Goal: Task Accomplishment & Management: Complete application form

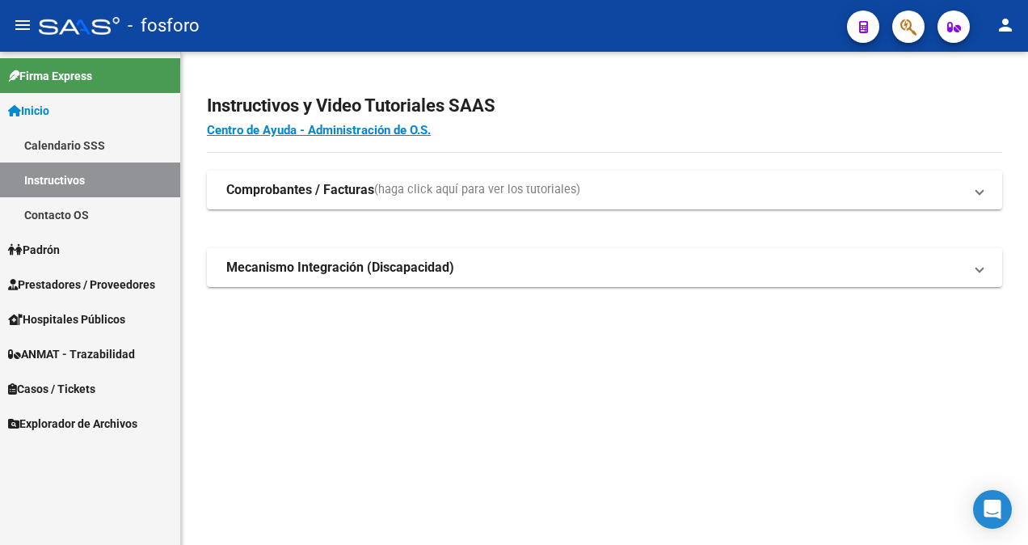
click at [69, 291] on span "Prestadores / Proveedores" at bounding box center [81, 284] width 147 height 18
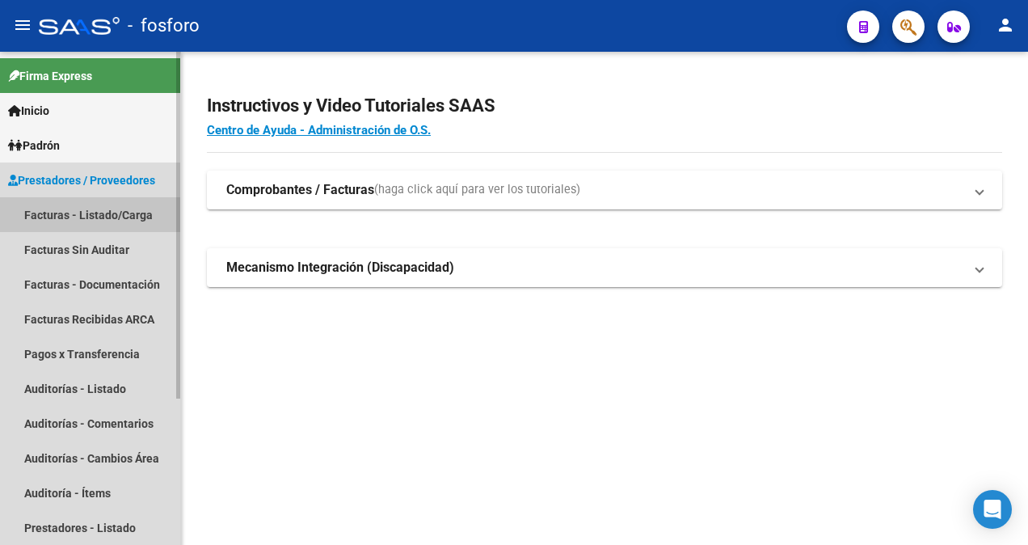
click at [63, 219] on link "Facturas - Listado/Carga" at bounding box center [90, 214] width 180 height 35
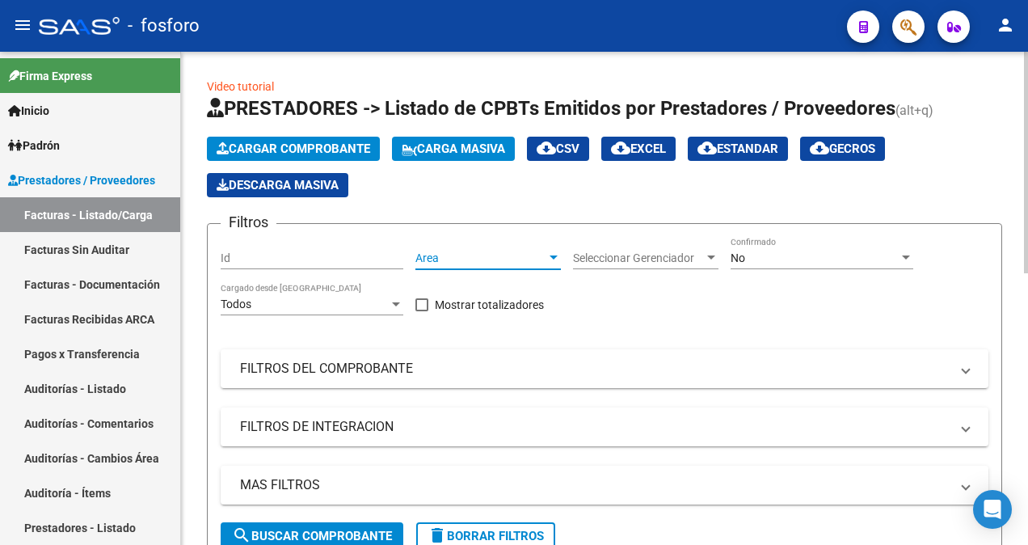
click at [554, 257] on div at bounding box center [553, 257] width 8 height 4
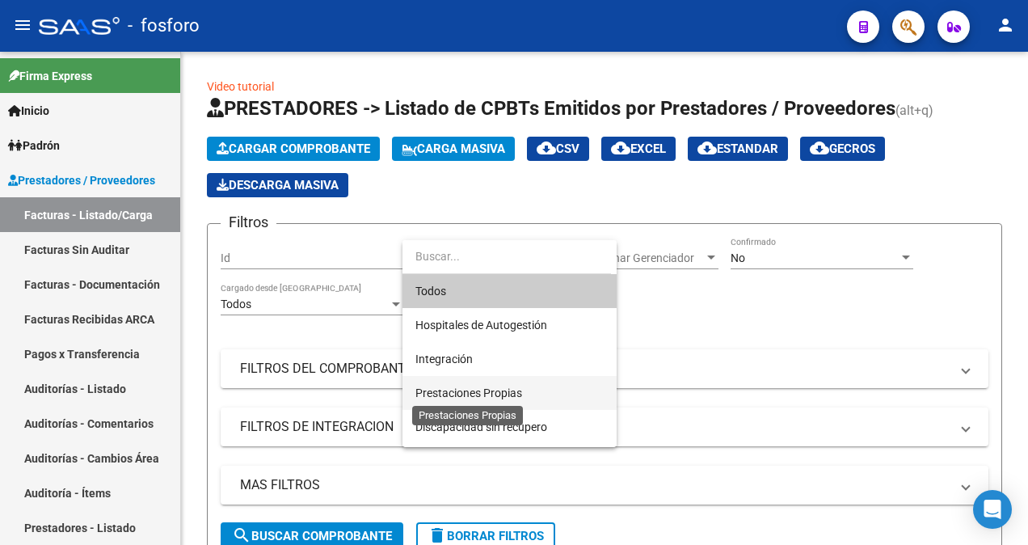
click at [492, 389] on span "Prestaciones Propias" at bounding box center [468, 392] width 107 height 13
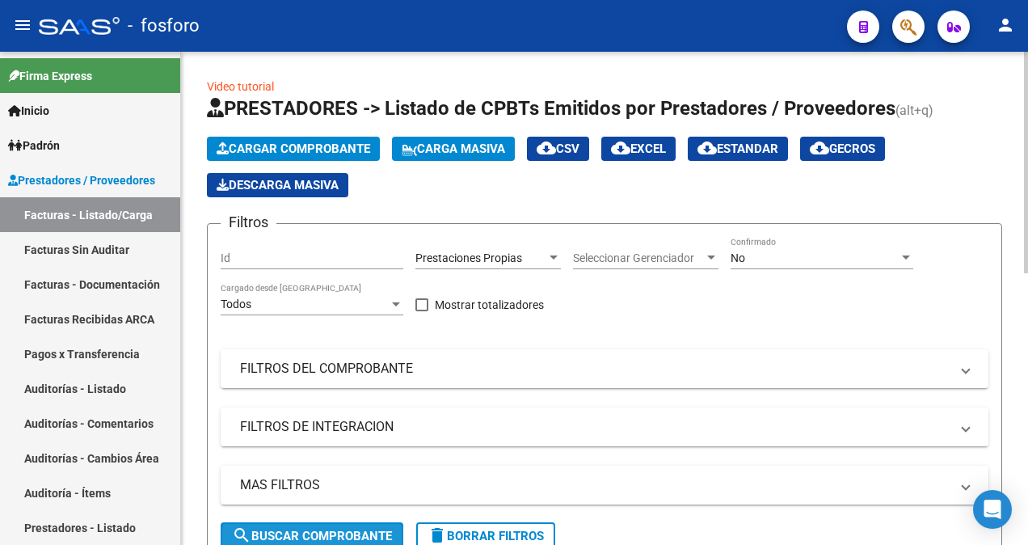
click at [291, 530] on span "search Buscar Comprobante" at bounding box center [312, 535] width 160 height 15
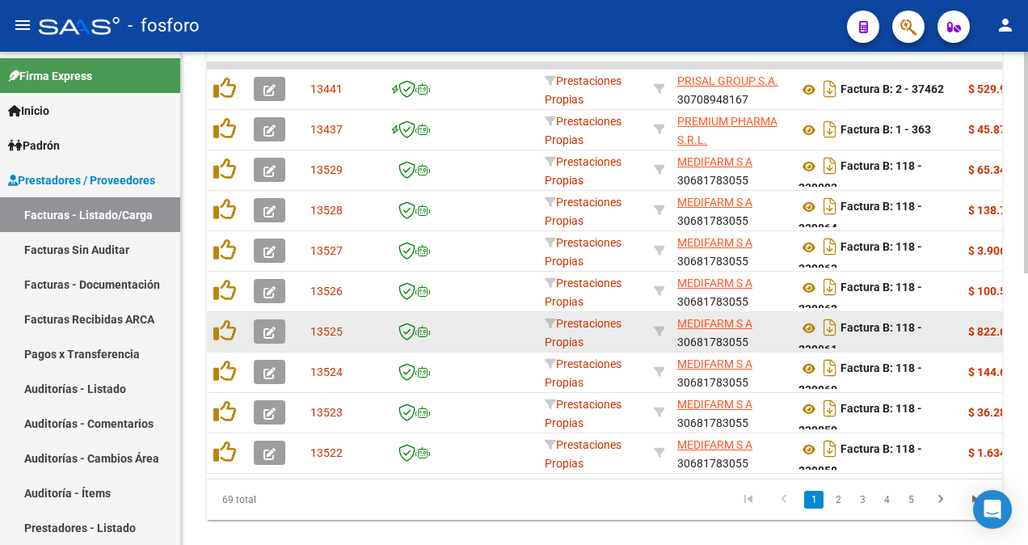
scroll to position [603, 0]
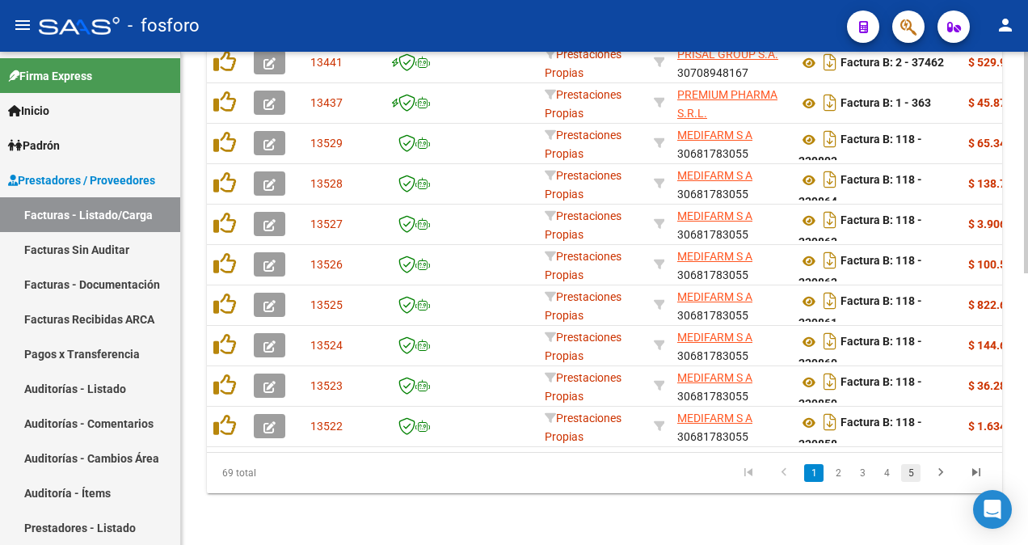
click at [914, 470] on link "5" at bounding box center [910, 473] width 19 height 18
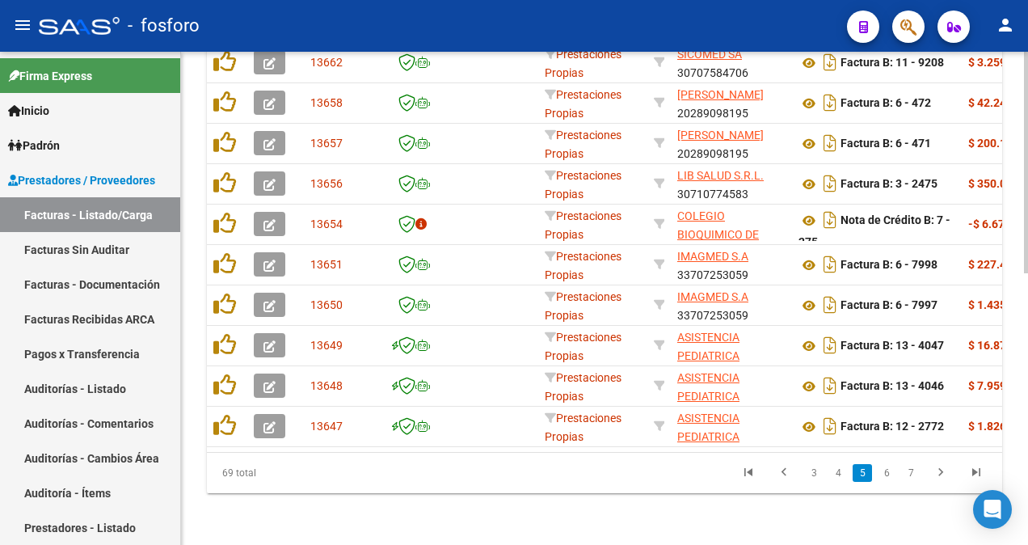
click at [914, 470] on link "7" at bounding box center [910, 473] width 19 height 18
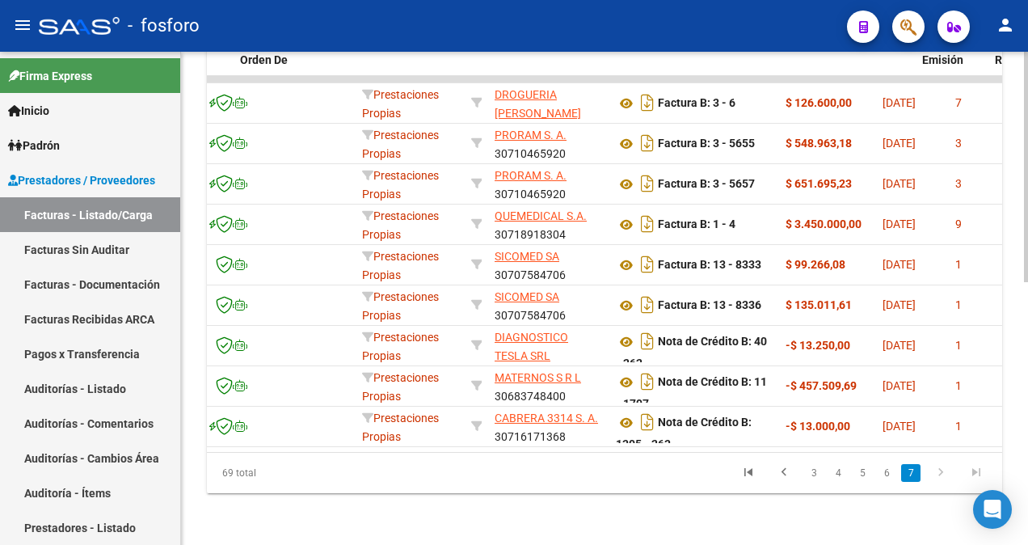
scroll to position [0, 259]
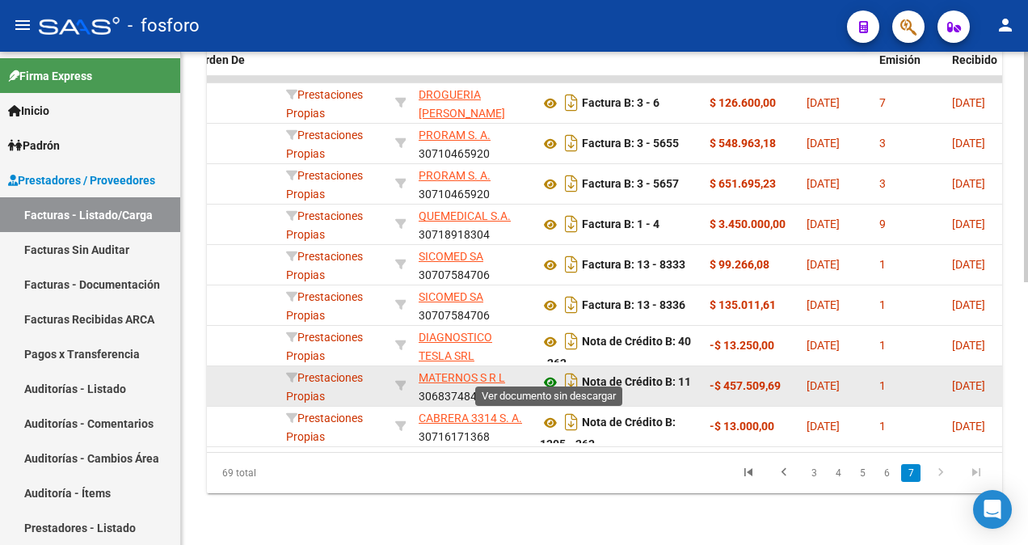
click at [553, 372] on icon at bounding box center [550, 381] width 21 height 19
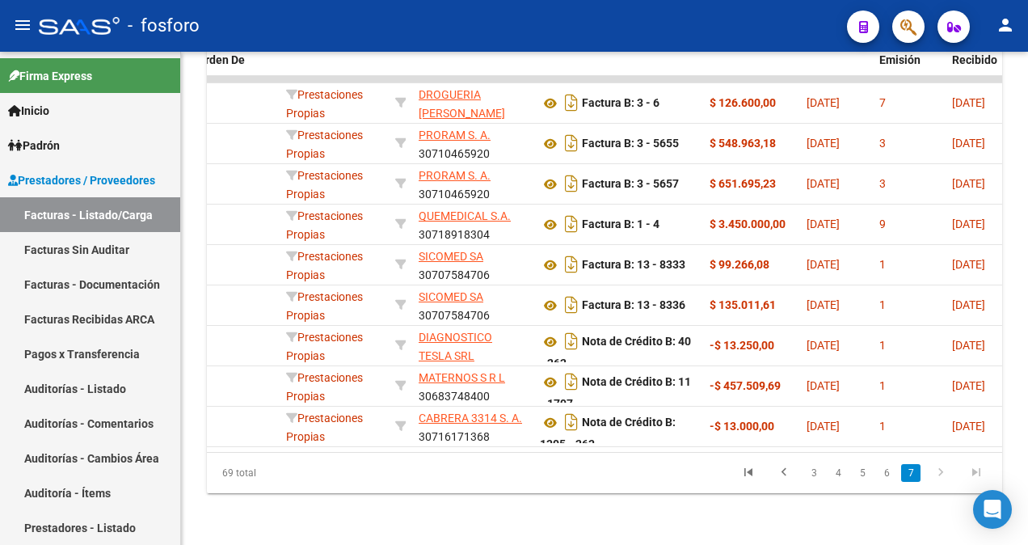
click at [919, 32] on button "button" at bounding box center [908, 27] width 32 height 32
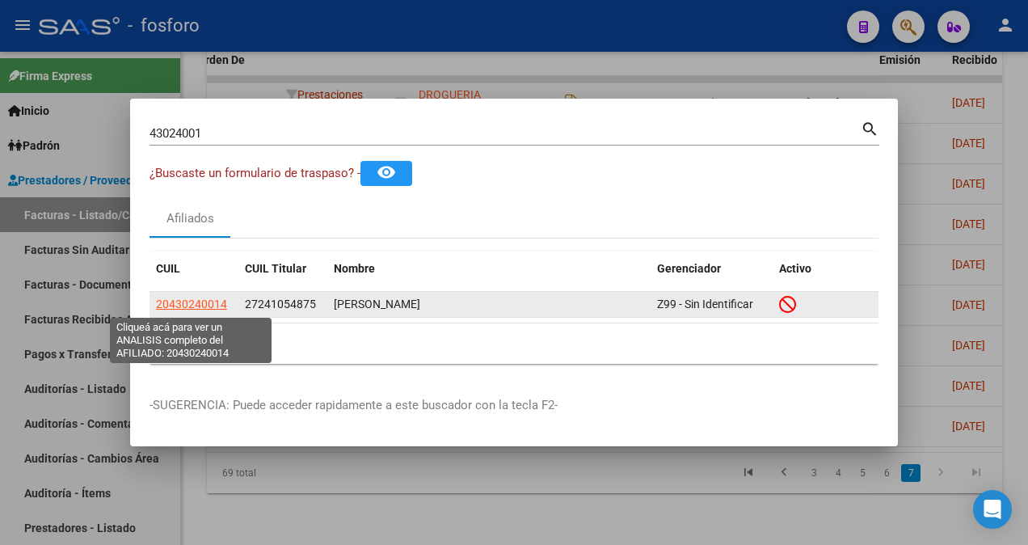
click at [200, 307] on span "20430240014" at bounding box center [191, 303] width 71 height 13
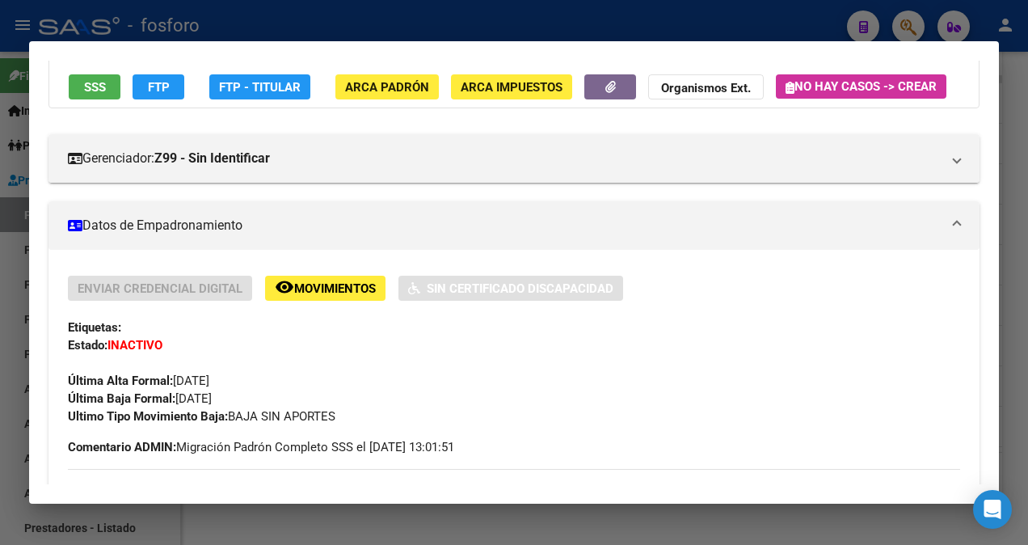
scroll to position [242, 0]
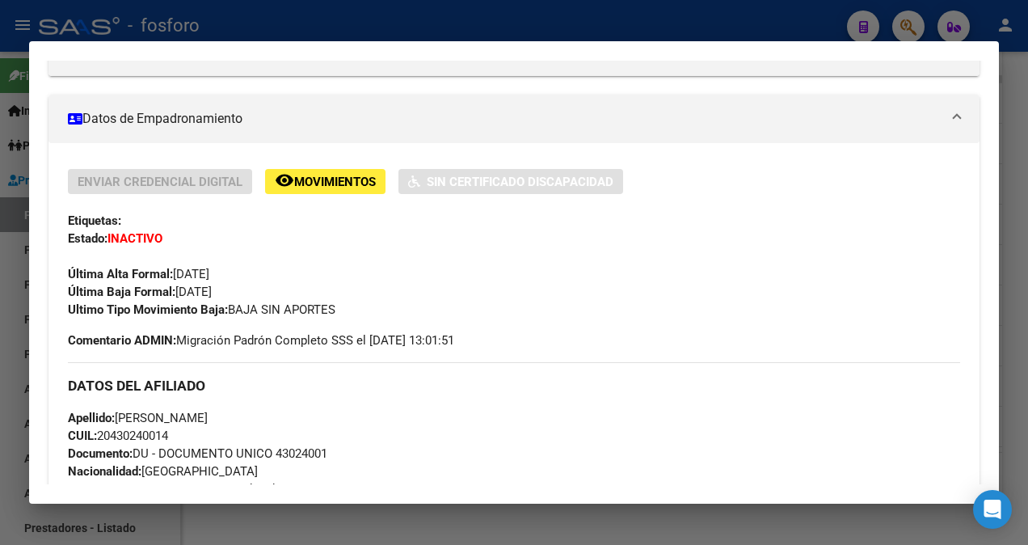
click at [313, 15] on div at bounding box center [514, 272] width 1028 height 545
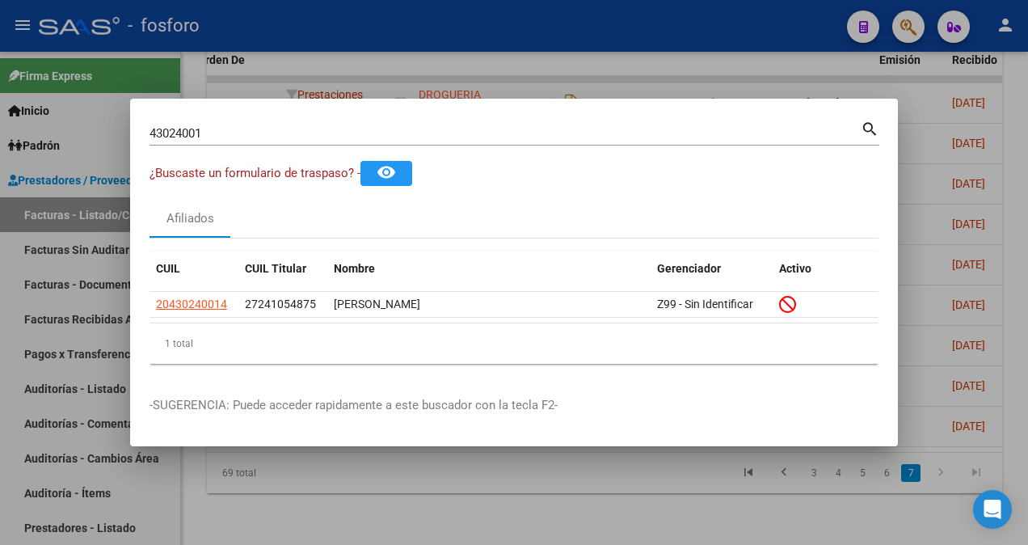
click at [304, 147] on div "43024001 Buscar (apellido, dni, cuil, nro traspaso, cuit, obra social) search" at bounding box center [514, 139] width 730 height 43
click at [301, 135] on input "43024001" at bounding box center [504, 133] width 711 height 15
type input "4"
type input "13897775"
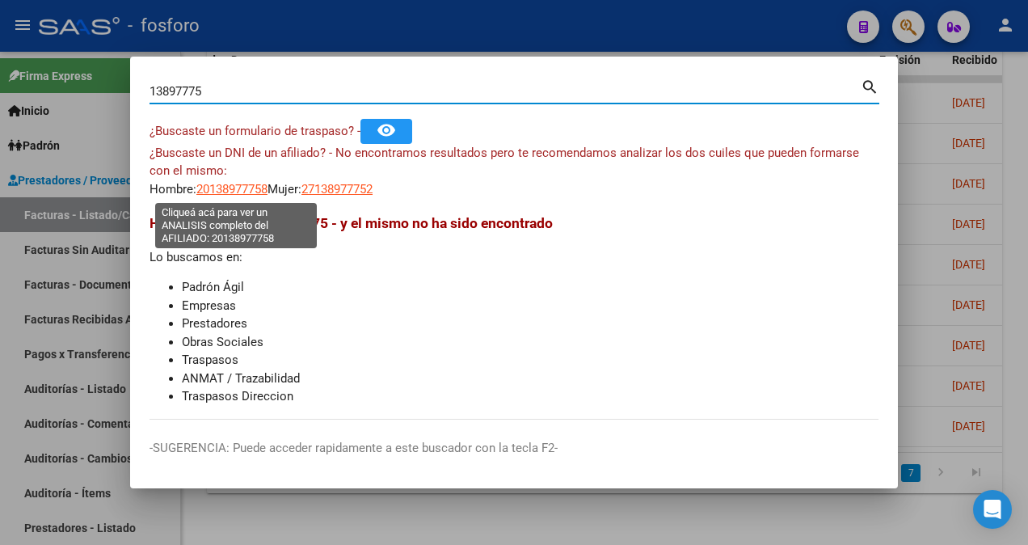
click at [216, 192] on span "20138977758" at bounding box center [231, 189] width 71 height 15
type textarea "20138977758"
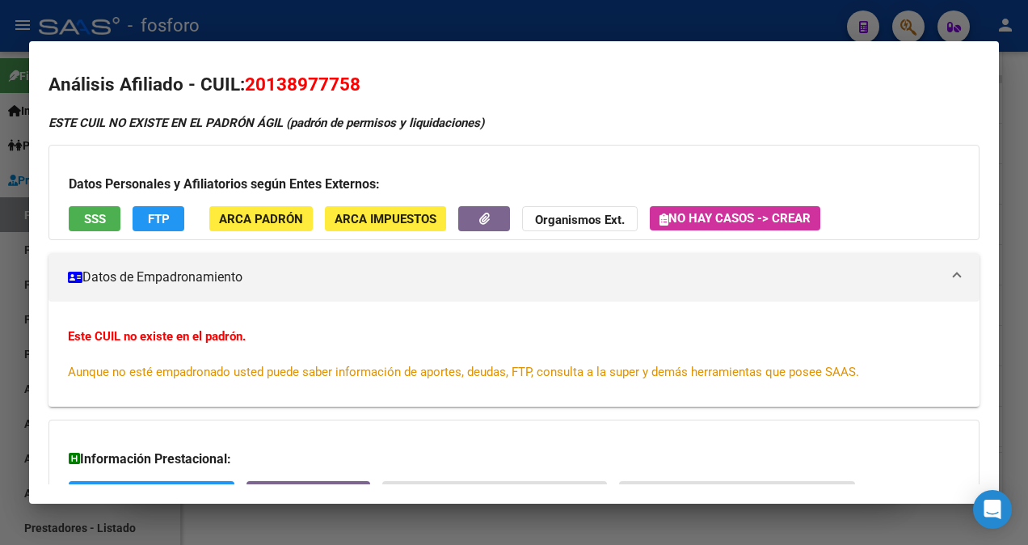
scroll to position [0, 0]
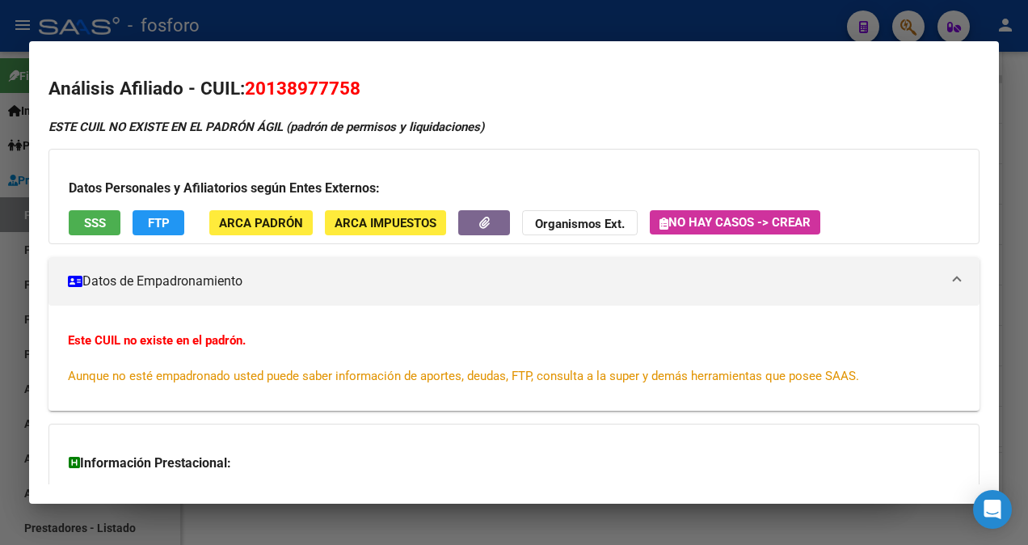
click at [0, 261] on html "menu - fosforo person Firma Express Inicio Calendario SSS Instructivos Contacto…" at bounding box center [514, 272] width 1028 height 545
click at [27, 240] on div at bounding box center [514, 272] width 1028 height 545
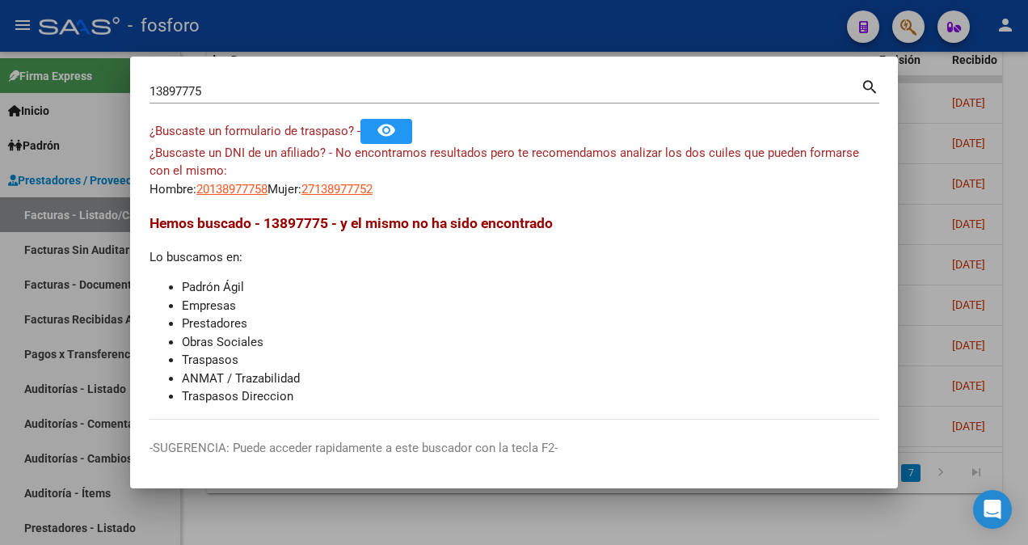
click at [220, 97] on input "13897775" at bounding box center [504, 91] width 711 height 15
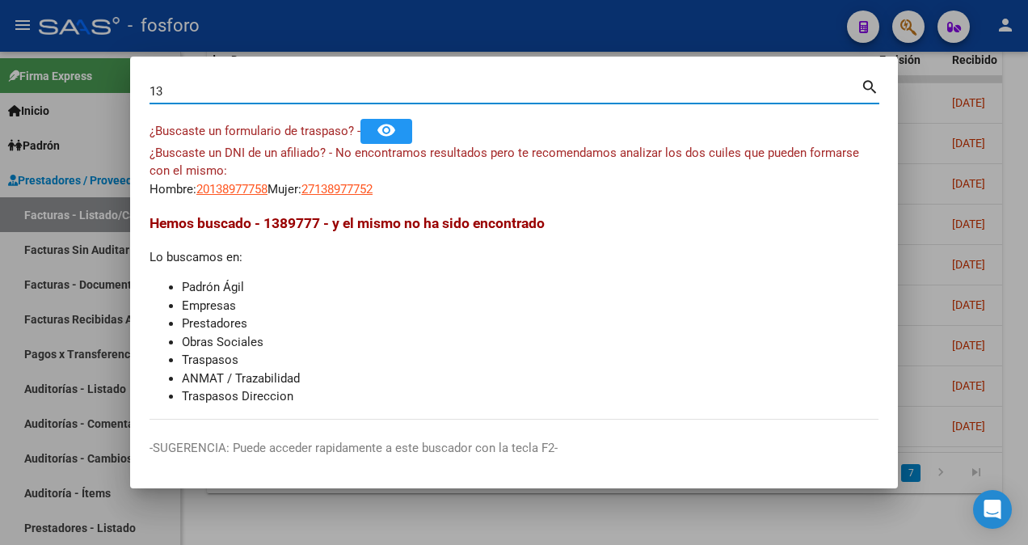
type input "1"
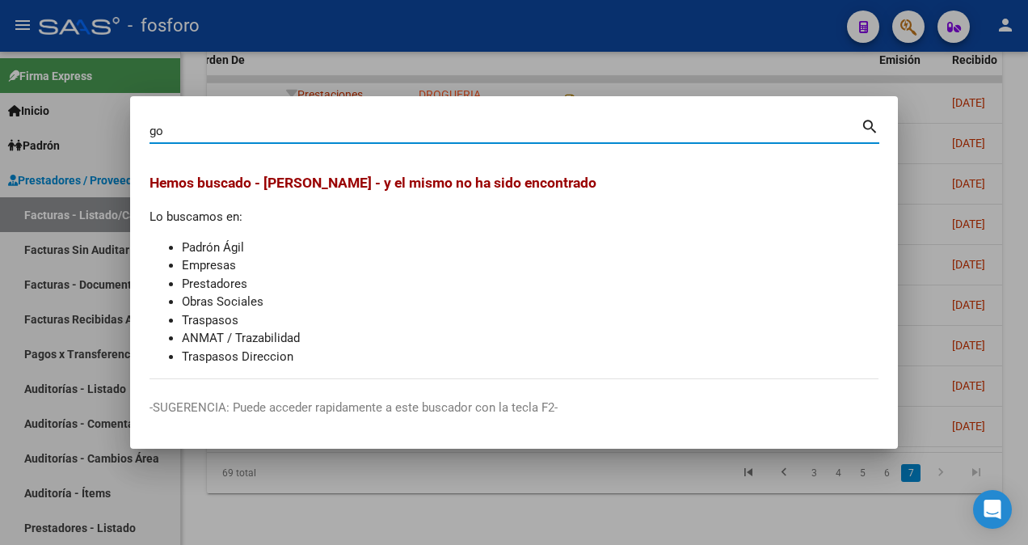
type input "g"
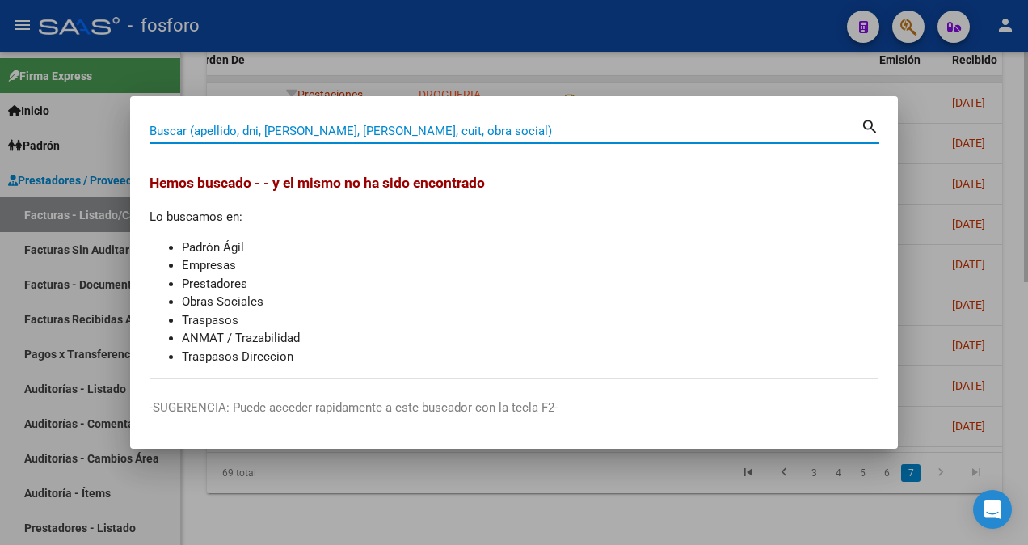
drag, startPoint x: 789, startPoint y: 78, endPoint x: 768, endPoint y: 65, distance: 25.1
click at [788, 78] on div at bounding box center [514, 272] width 1028 height 545
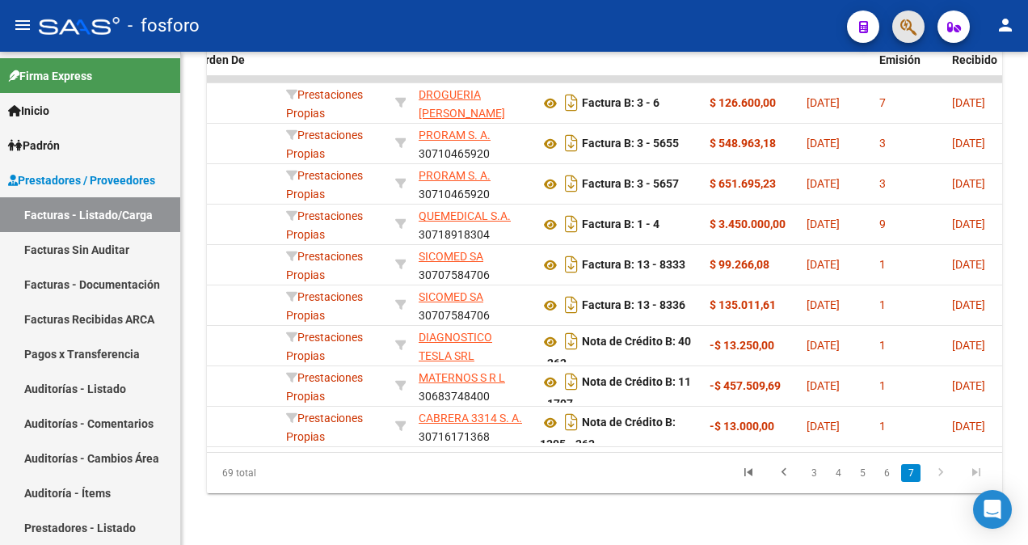
click at [895, 26] on button "button" at bounding box center [908, 27] width 32 height 32
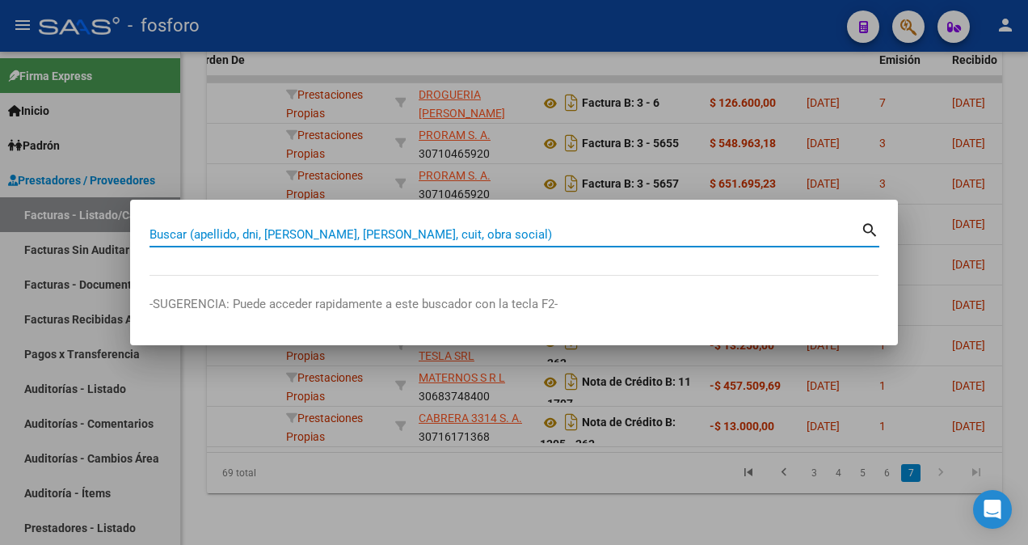
click at [442, 233] on input "Buscar (apellido, dni, cuil, nro traspaso, cuit, obra social)" at bounding box center [504, 234] width 711 height 15
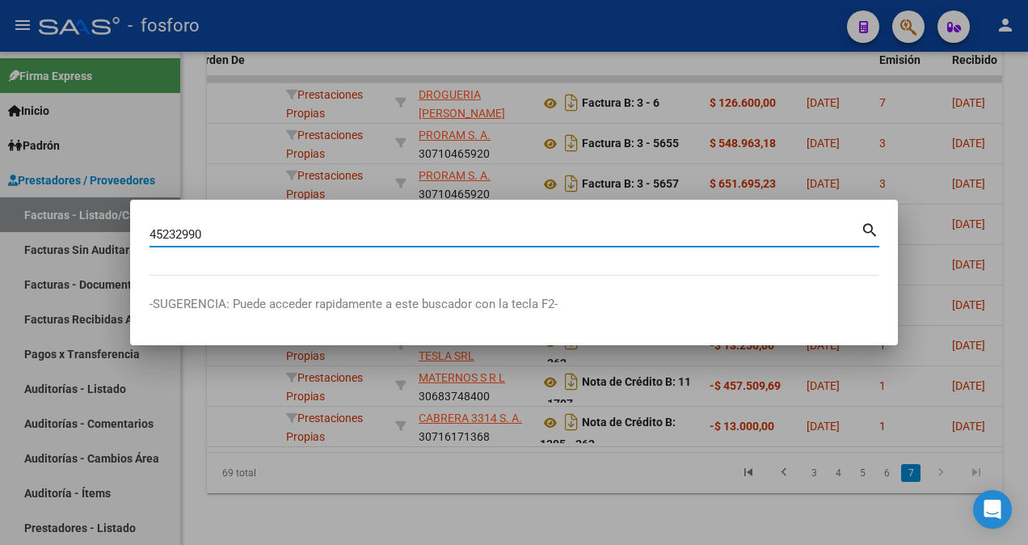
type input "45232990"
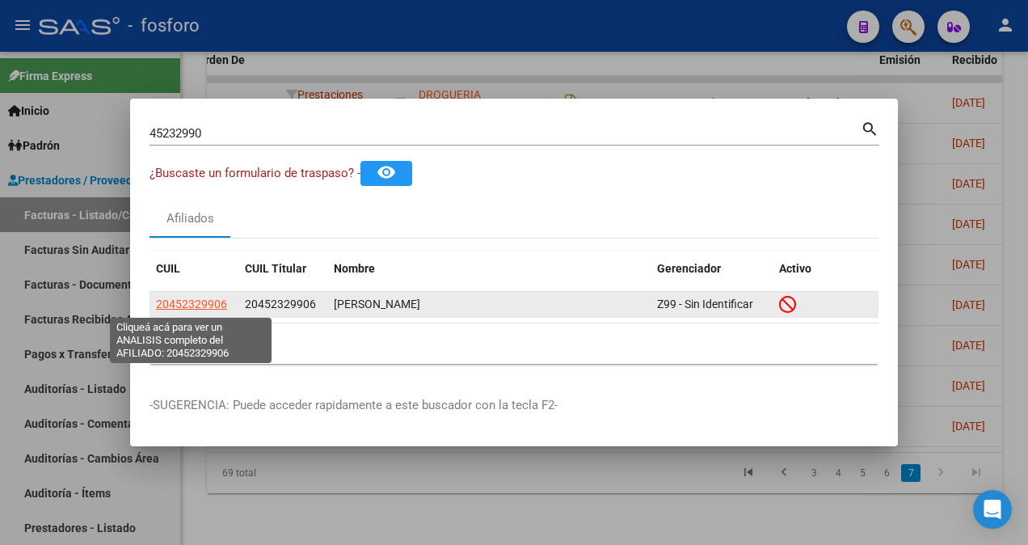
click at [190, 304] on span "20452329906" at bounding box center [191, 303] width 71 height 13
type textarea "20452329906"
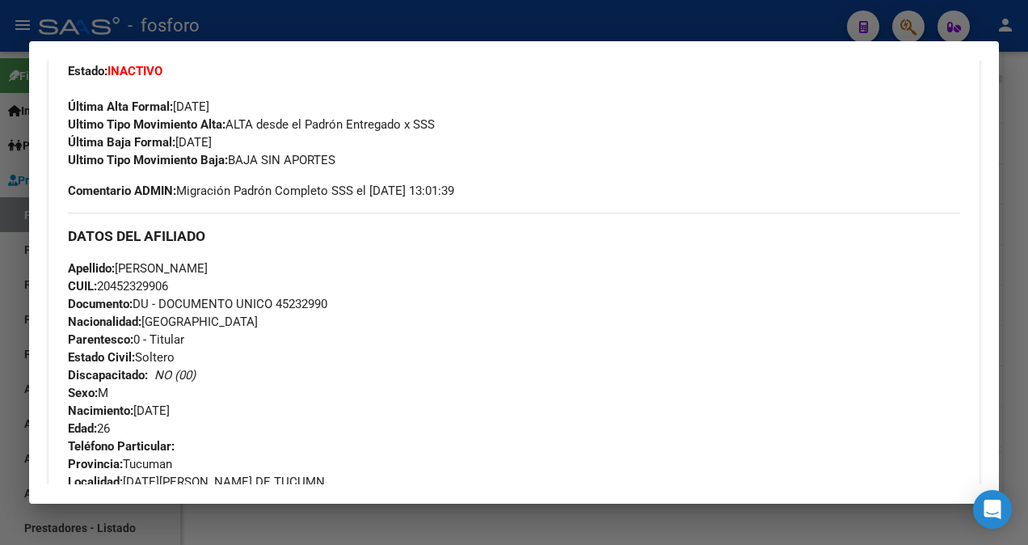
scroll to position [323, 0]
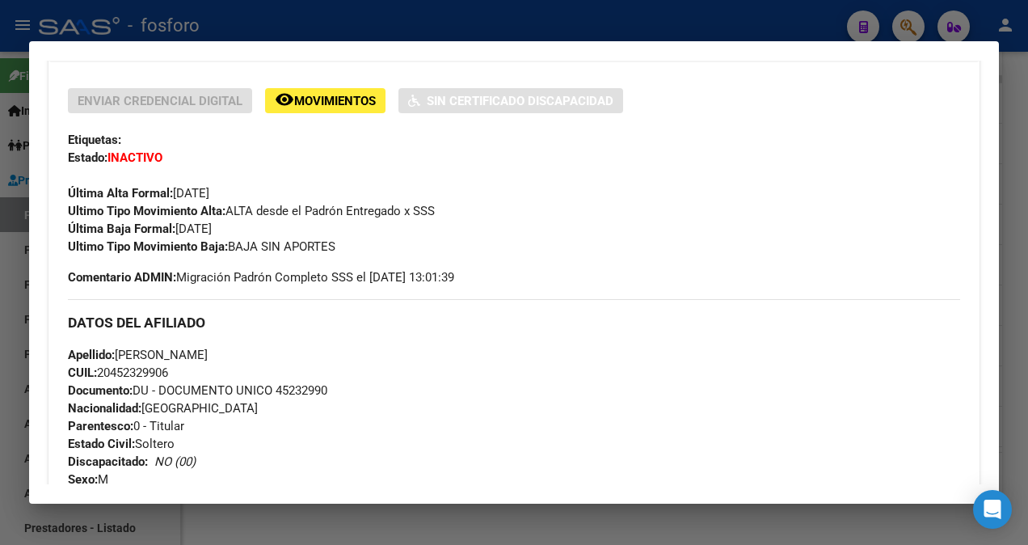
click at [16, 218] on div at bounding box center [514, 272] width 1028 height 545
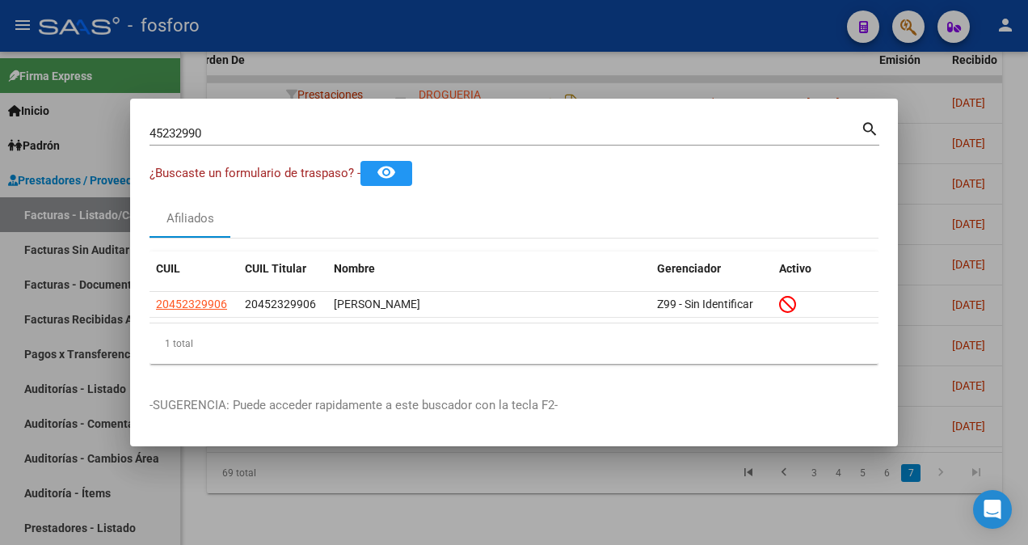
drag, startPoint x: 142, startPoint y: 402, endPoint x: 131, endPoint y: 407, distance: 12.6
click at [142, 402] on mat-dialog-container "45232990 Buscar (apellido, dni, cuil, nro traspaso, cuit, obra social) search ¿…" at bounding box center [513, 272] width 767 height 347
click at [164, 511] on div at bounding box center [514, 272] width 1028 height 545
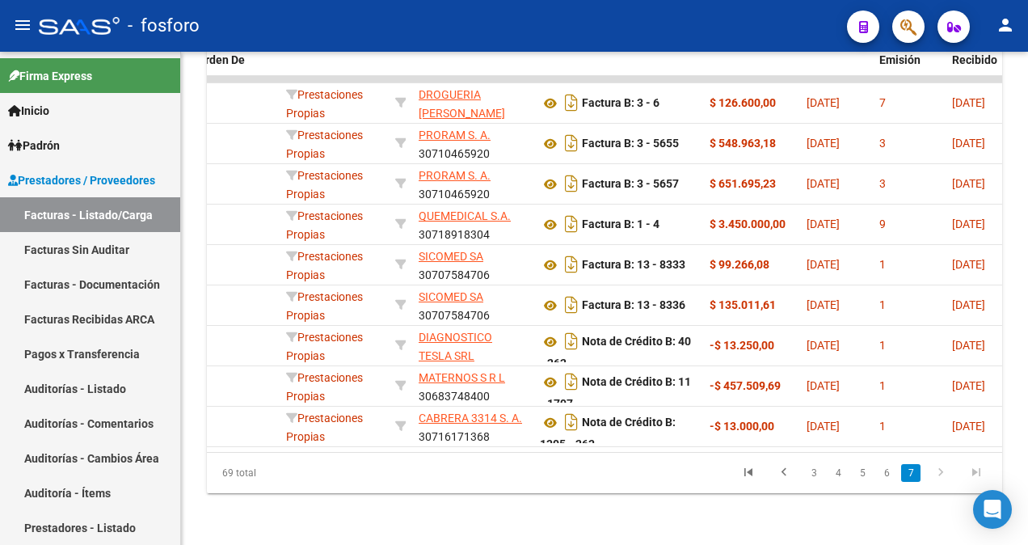
click at [892, 11] on button "button" at bounding box center [908, 27] width 32 height 32
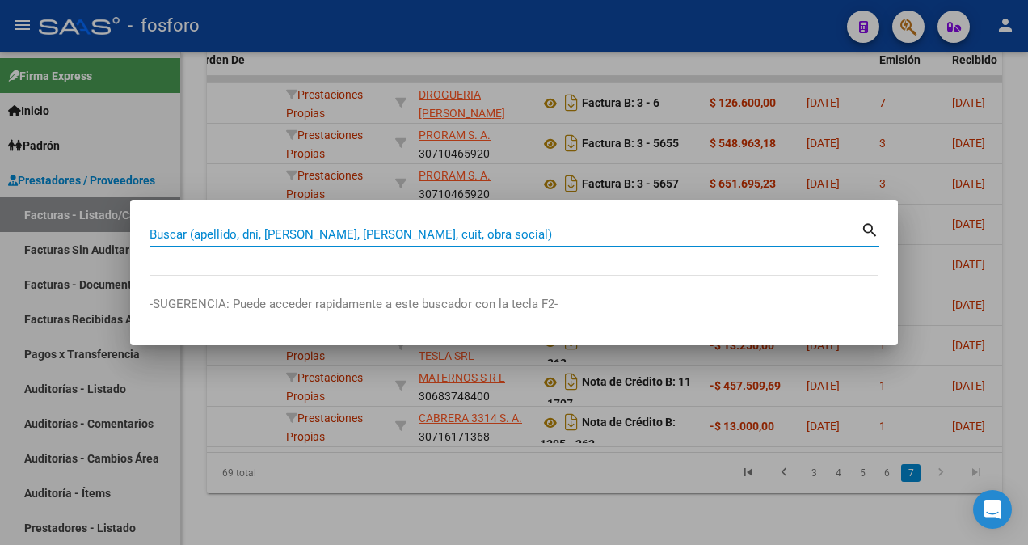
click at [311, 234] on input "Buscar (apellido, dni, cuil, nro traspaso, cuit, obra social)" at bounding box center [504, 234] width 711 height 15
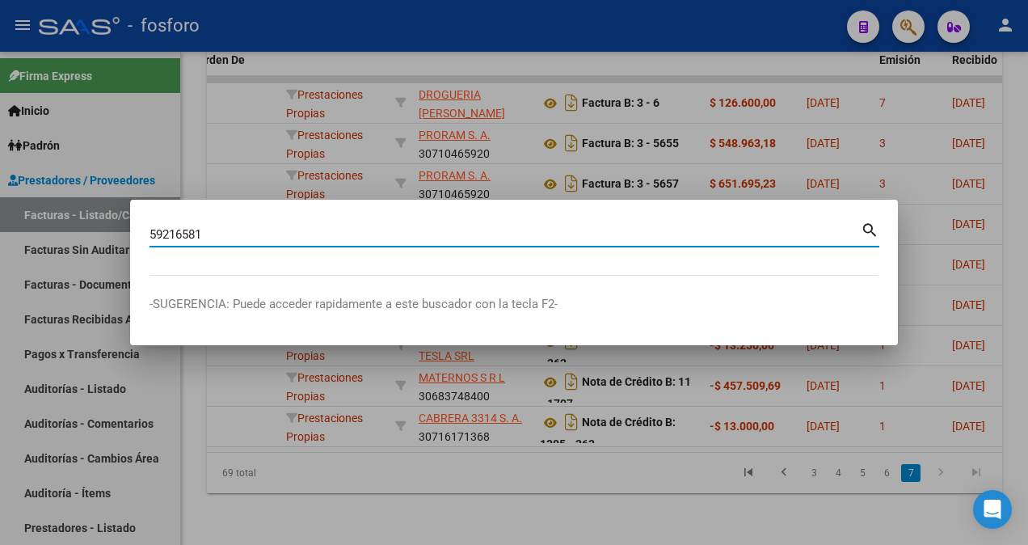
type input "59216581"
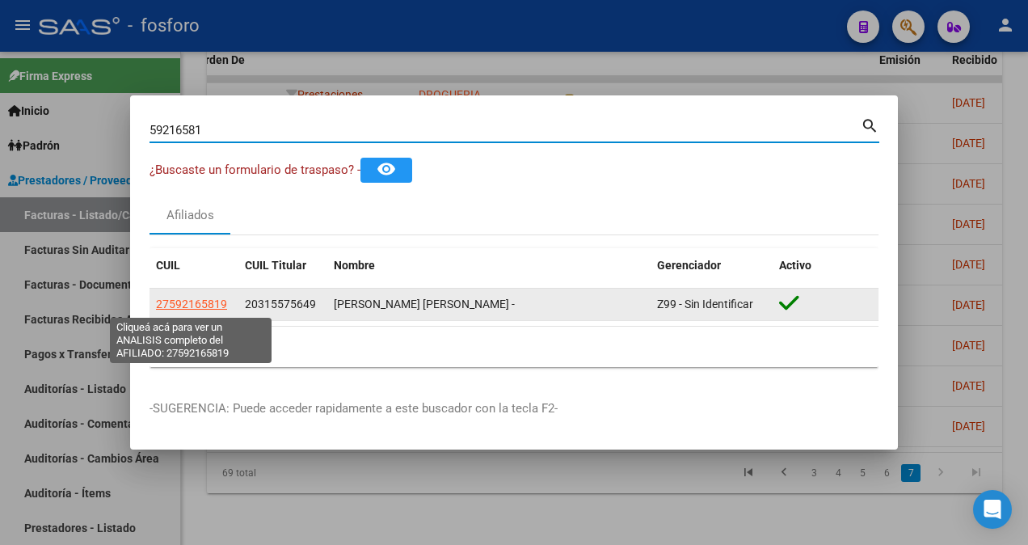
click at [166, 297] on span "27592165819" at bounding box center [191, 303] width 71 height 13
type textarea "27592165819"
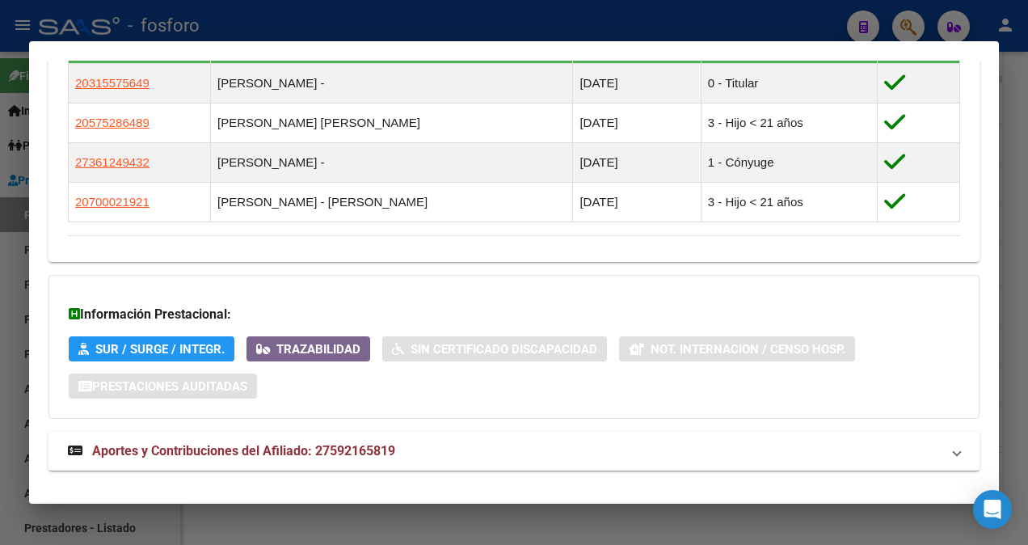
scroll to position [1148, 0]
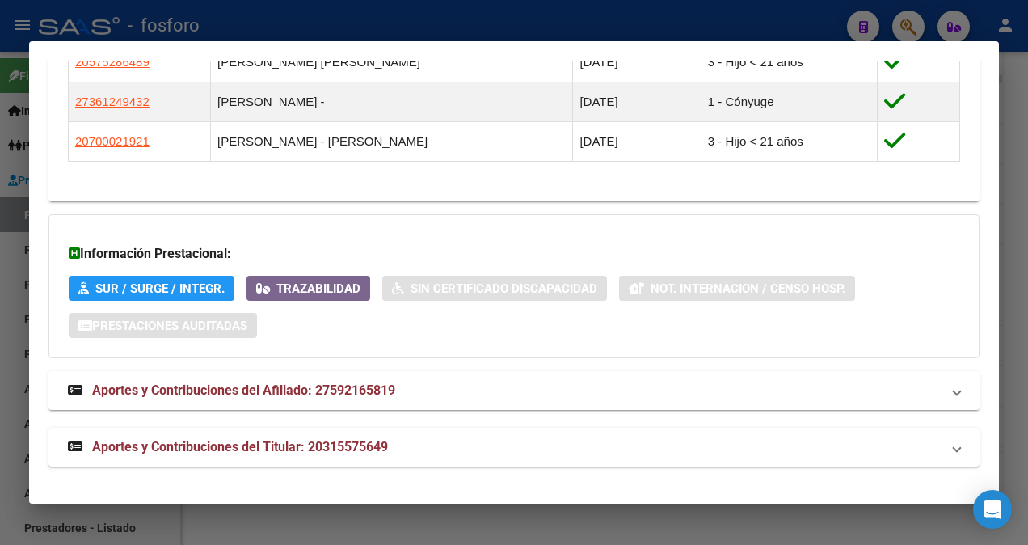
click at [320, 10] on div at bounding box center [514, 272] width 1028 height 545
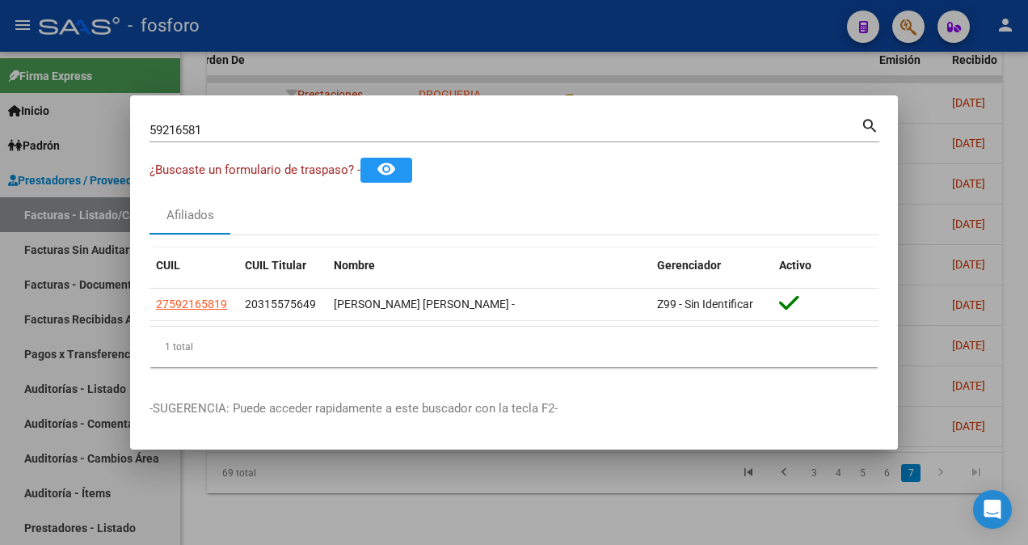
click at [43, 158] on div at bounding box center [514, 272] width 1028 height 545
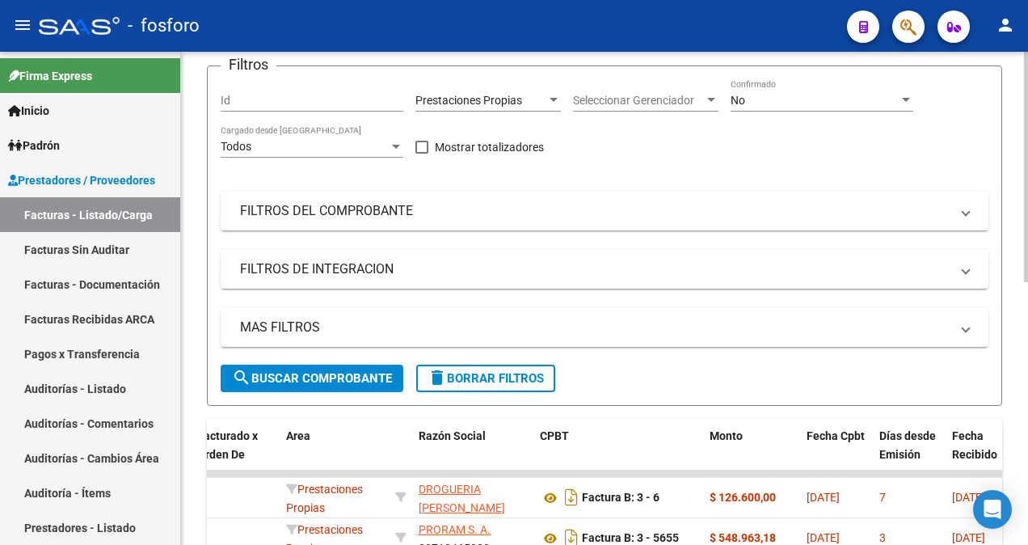
scroll to position [162, 0]
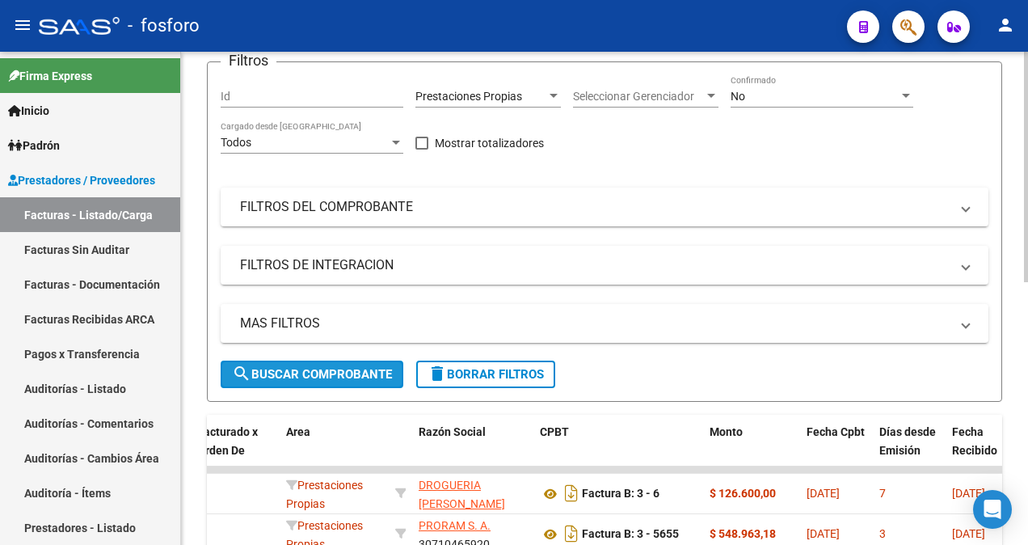
click at [335, 373] on span "search Buscar Comprobante" at bounding box center [312, 374] width 160 height 15
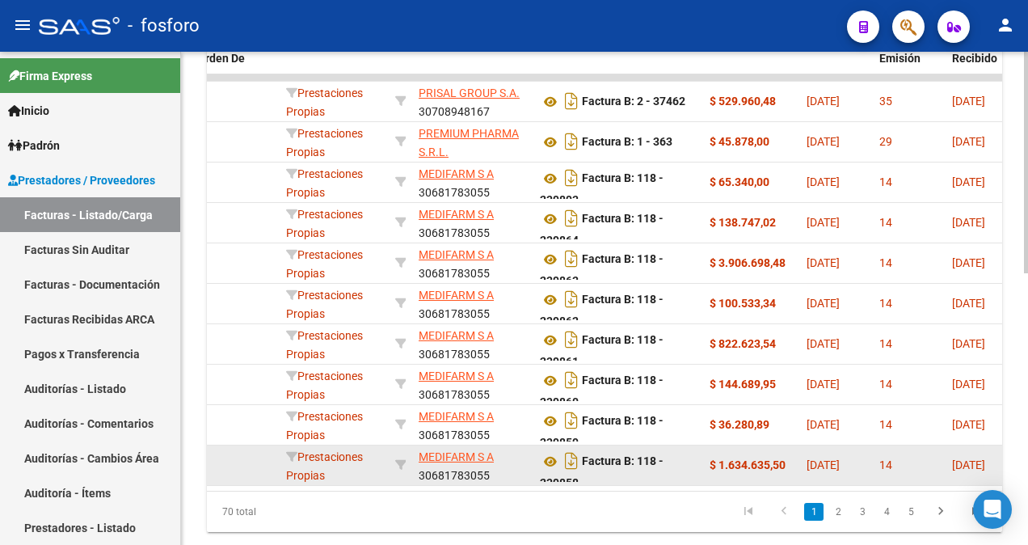
scroll to position [603, 0]
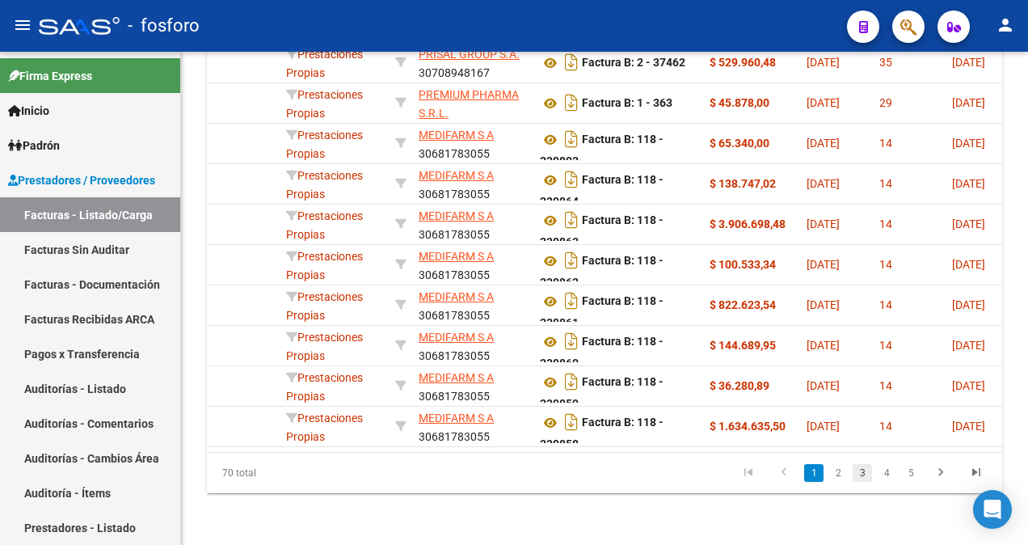
click at [864, 469] on link "3" at bounding box center [861, 473] width 19 height 18
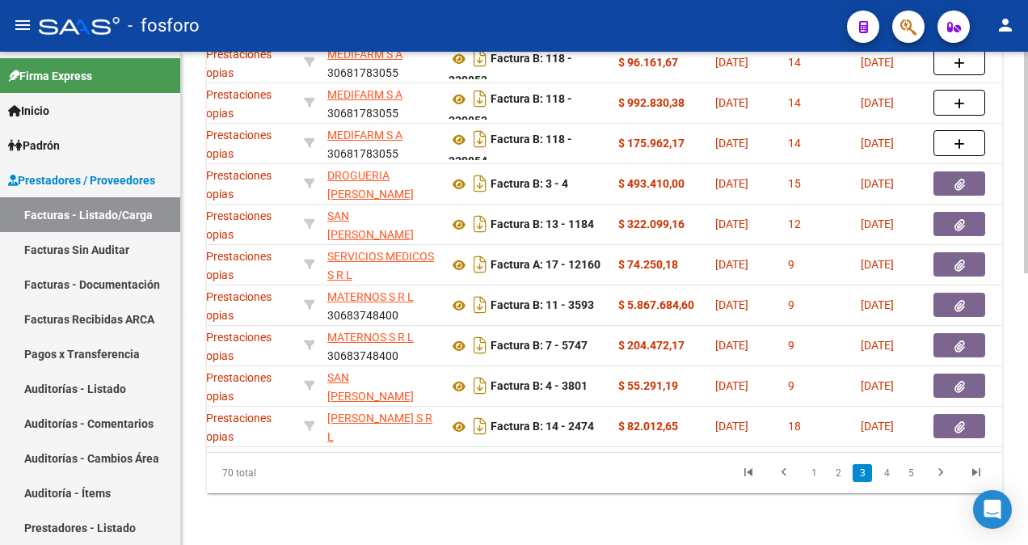
scroll to position [0, 355]
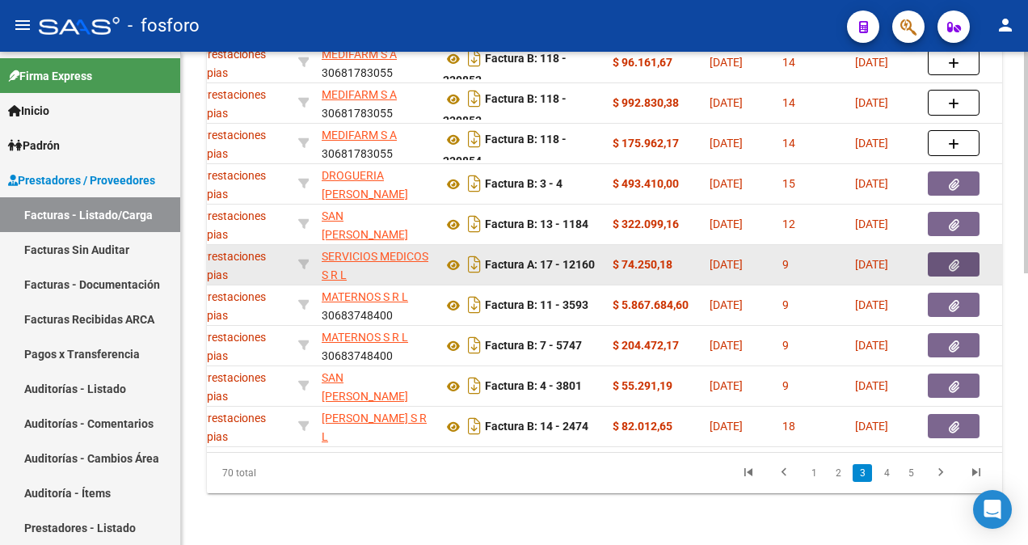
click at [945, 254] on button "button" at bounding box center [953, 264] width 52 height 24
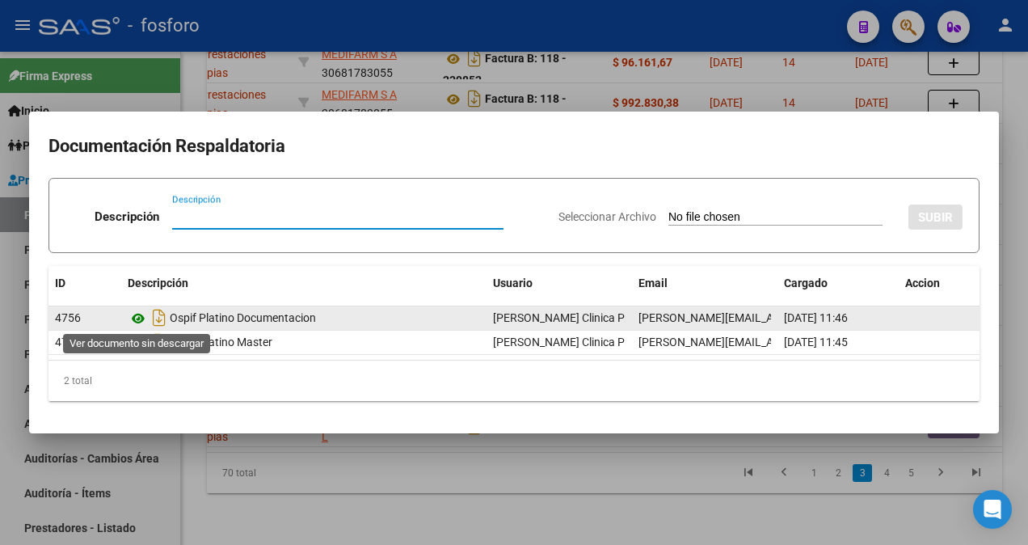
click at [137, 317] on icon at bounding box center [138, 318] width 21 height 19
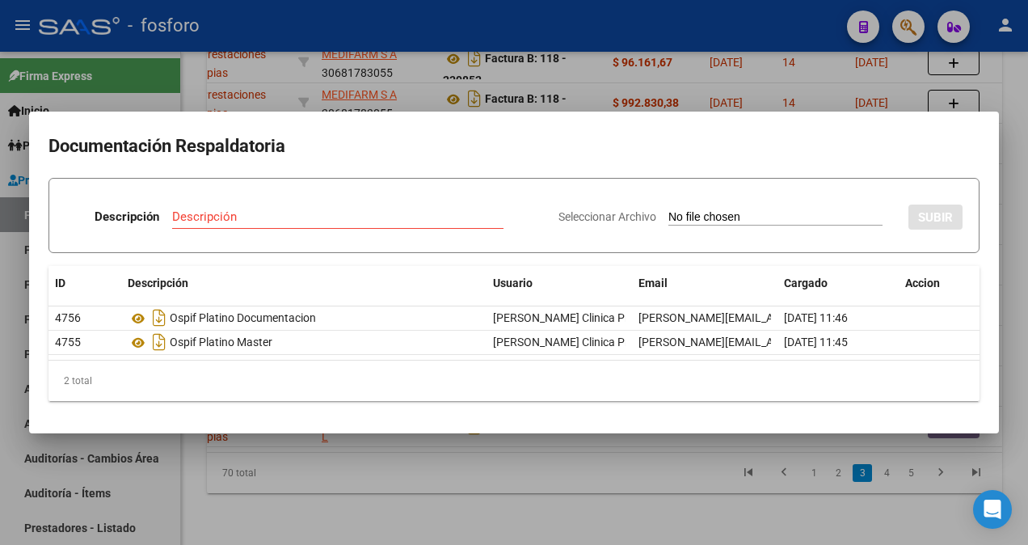
click at [188, 462] on div at bounding box center [514, 272] width 1028 height 545
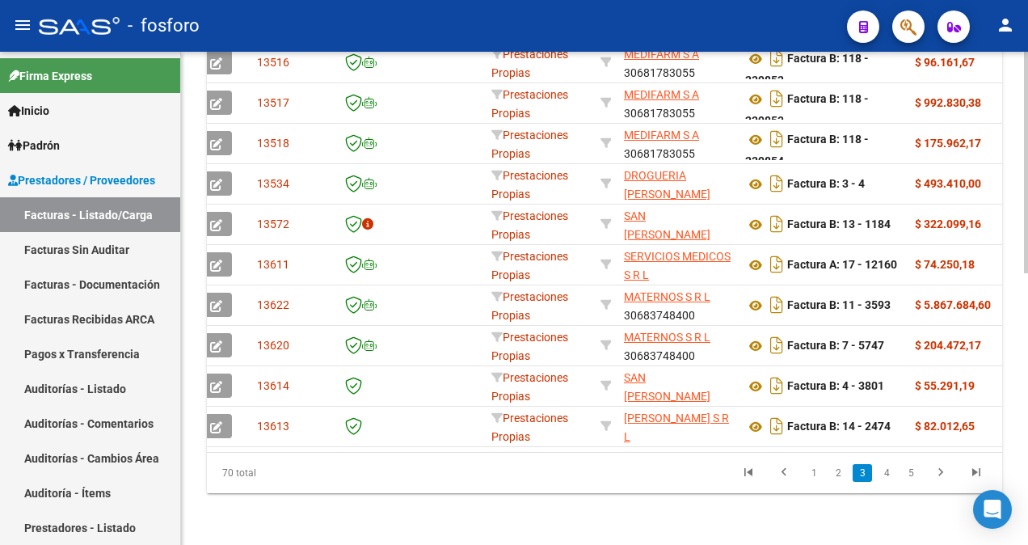
scroll to position [0, 0]
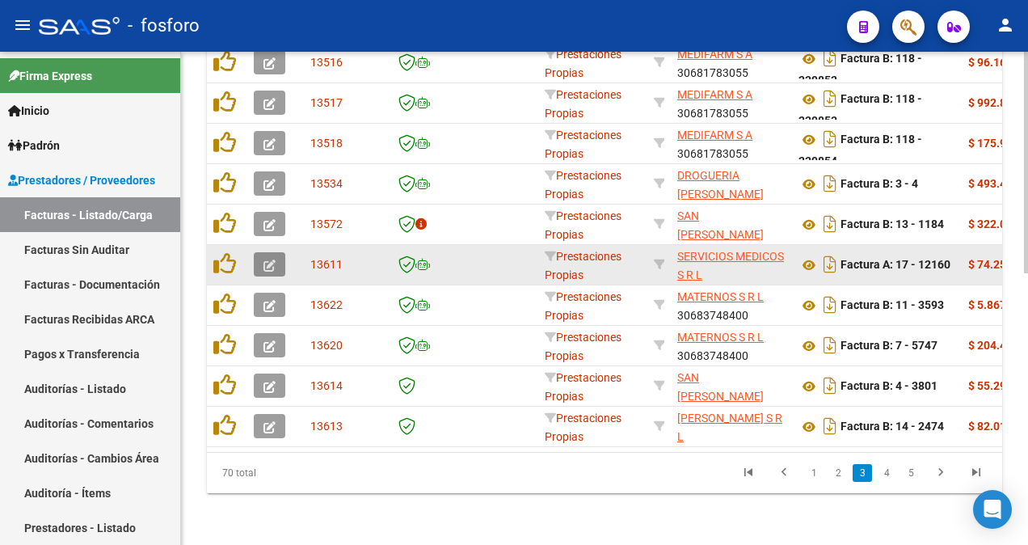
click at [271, 257] on span "button" at bounding box center [269, 264] width 12 height 15
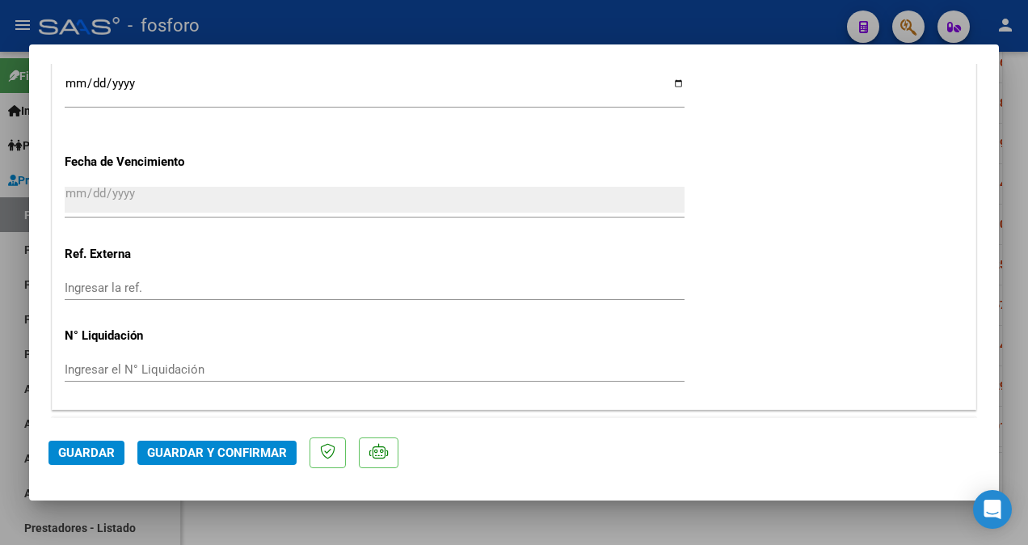
scroll to position [969, 0]
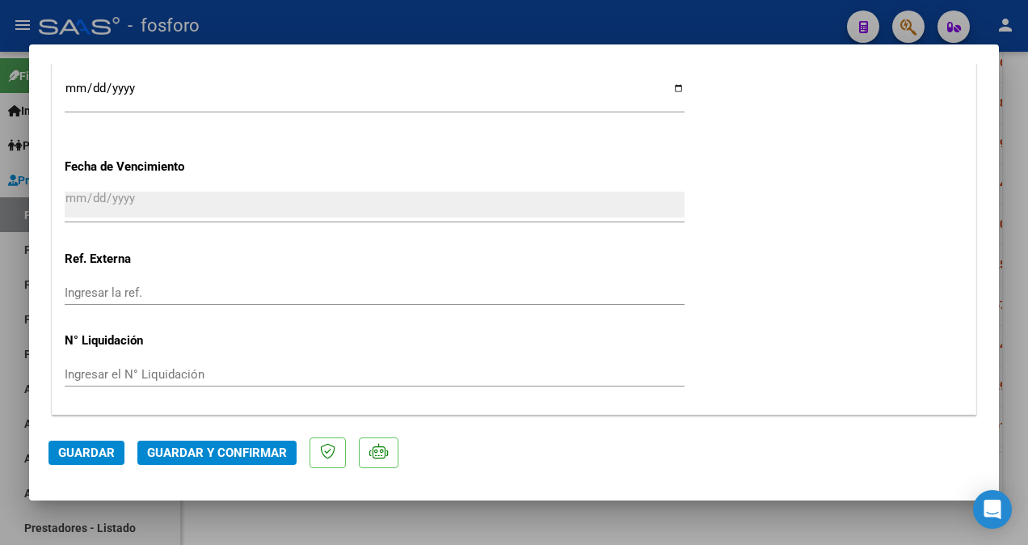
click at [252, 448] on span "Guardar y Confirmar" at bounding box center [217, 452] width 140 height 15
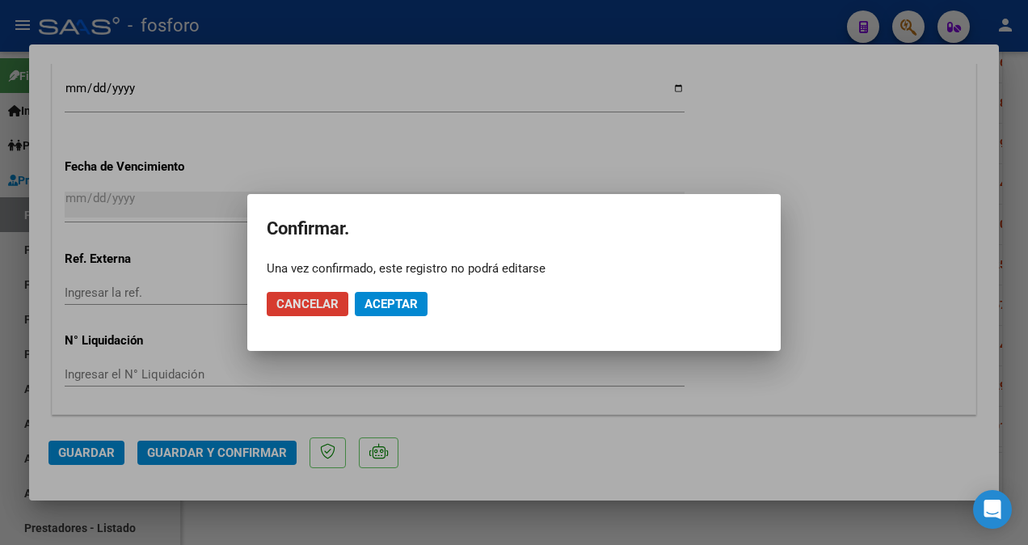
click at [402, 305] on span "Aceptar" at bounding box center [390, 303] width 53 height 15
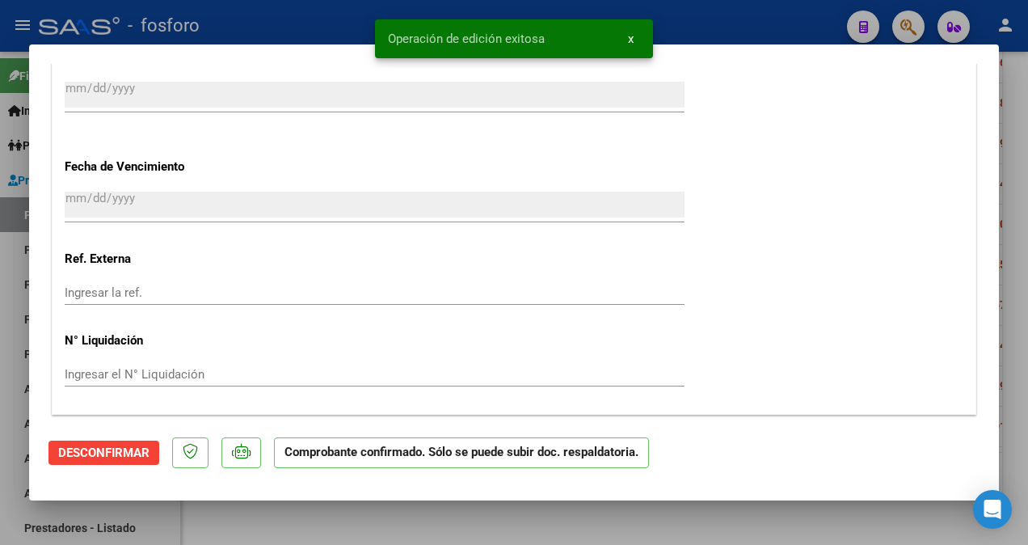
click at [26, 183] on div at bounding box center [514, 272] width 1028 height 545
type input "$ 0,00"
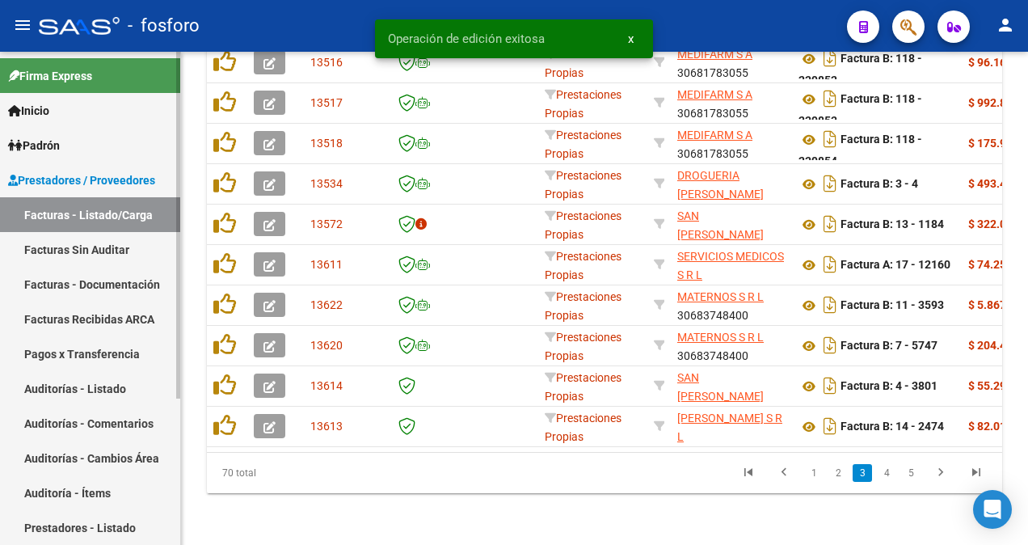
scroll to position [603, 0]
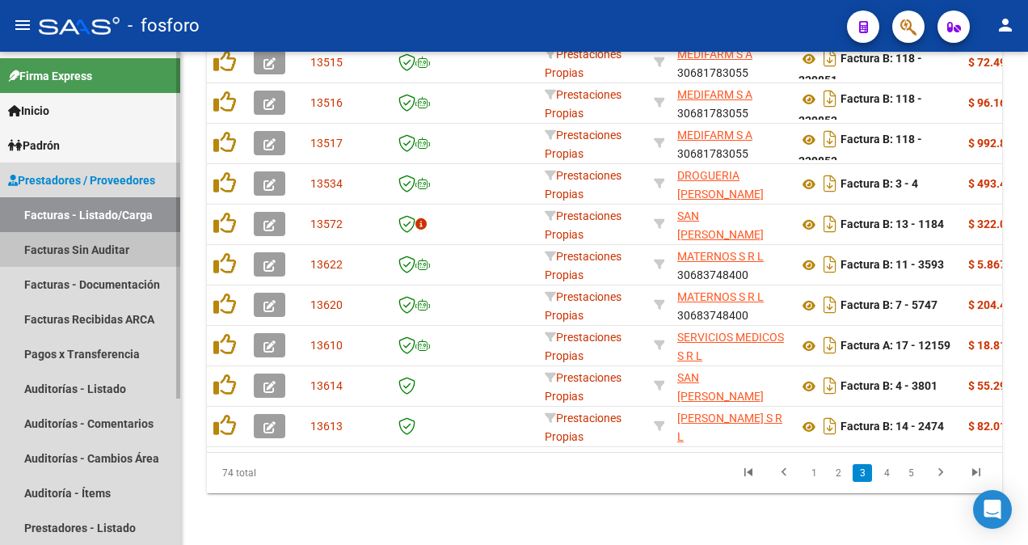
click at [65, 246] on link "Facturas Sin Auditar" at bounding box center [90, 249] width 180 height 35
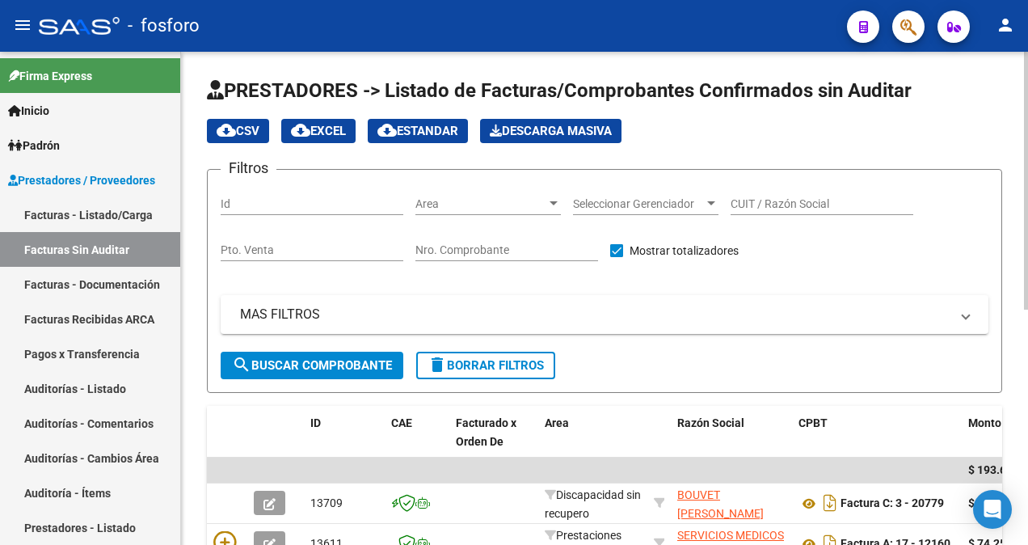
click at [555, 201] on div at bounding box center [553, 203] width 8 height 4
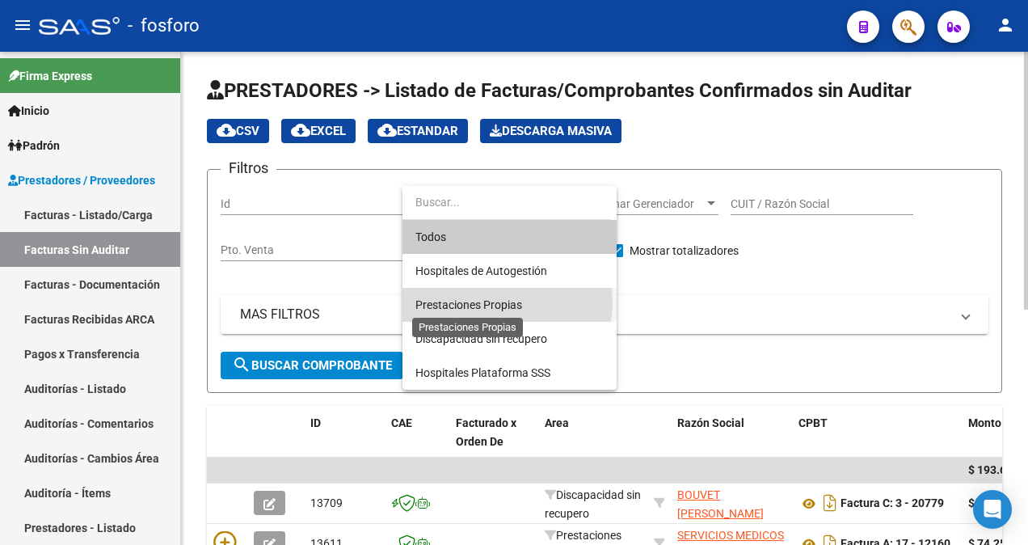
drag, startPoint x: 503, startPoint y: 302, endPoint x: 420, endPoint y: 322, distance: 85.4
click at [502, 301] on span "Prestaciones Propias" at bounding box center [468, 304] width 107 height 13
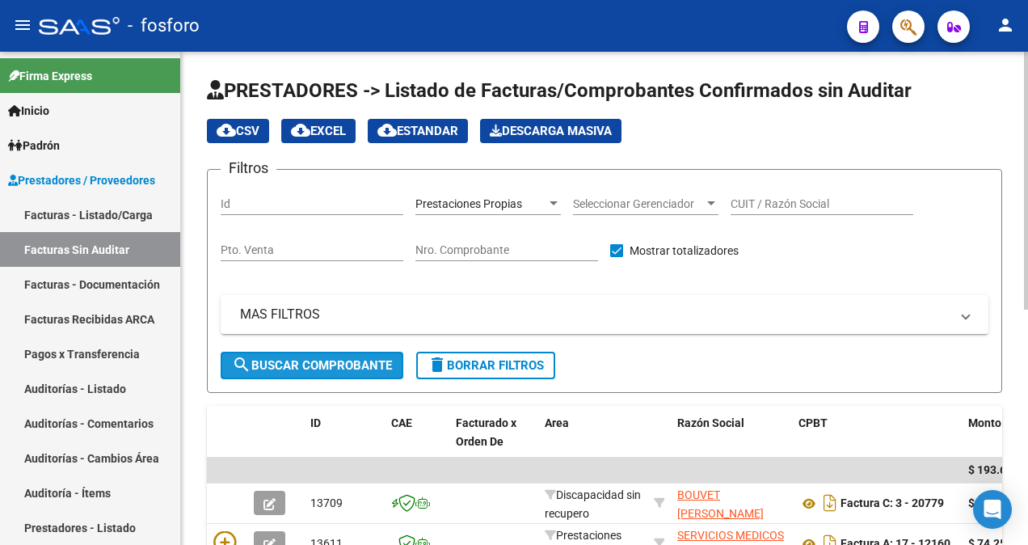
click at [347, 352] on button "search Buscar Comprobante" at bounding box center [312, 364] width 183 height 27
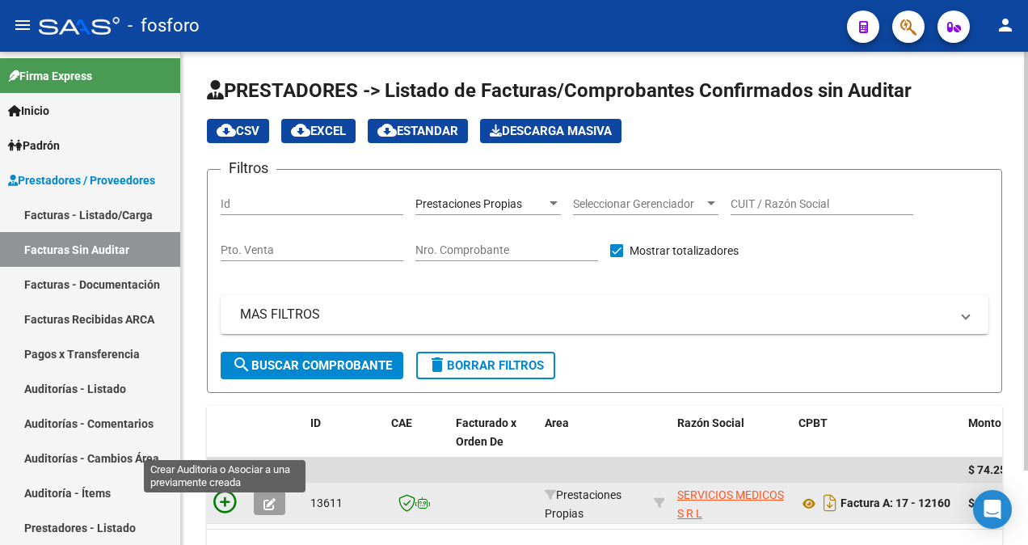
click at [225, 506] on icon at bounding box center [224, 501] width 23 height 23
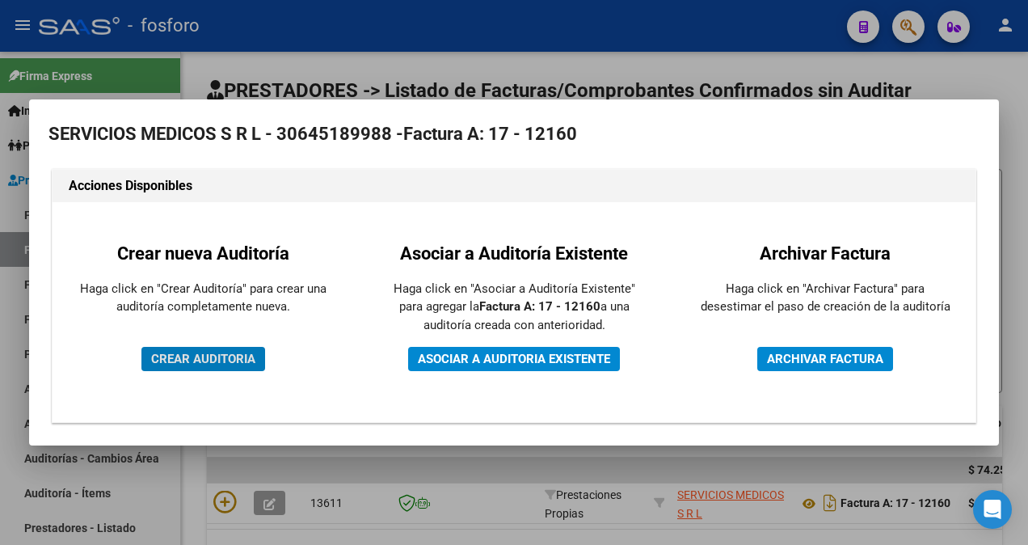
click at [233, 364] on span "CREAR AUDITORIA" at bounding box center [203, 358] width 104 height 15
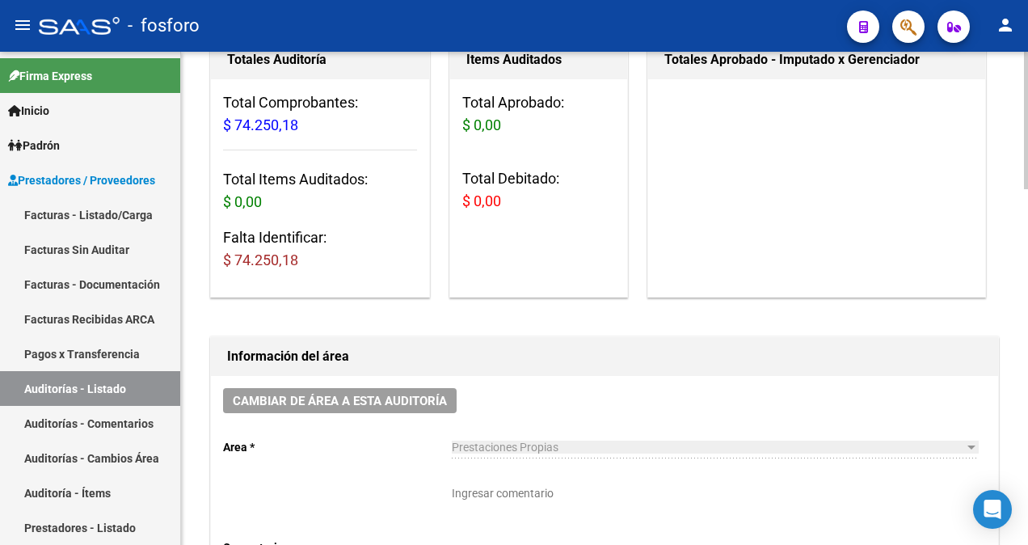
scroll to position [404, 0]
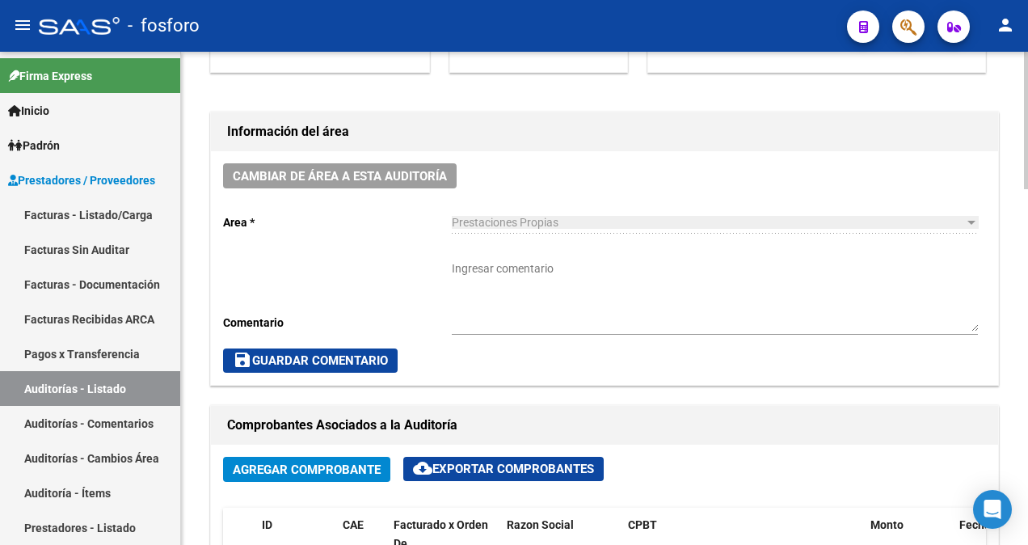
click at [532, 275] on textarea "Ingresar comentario" at bounding box center [715, 295] width 526 height 71
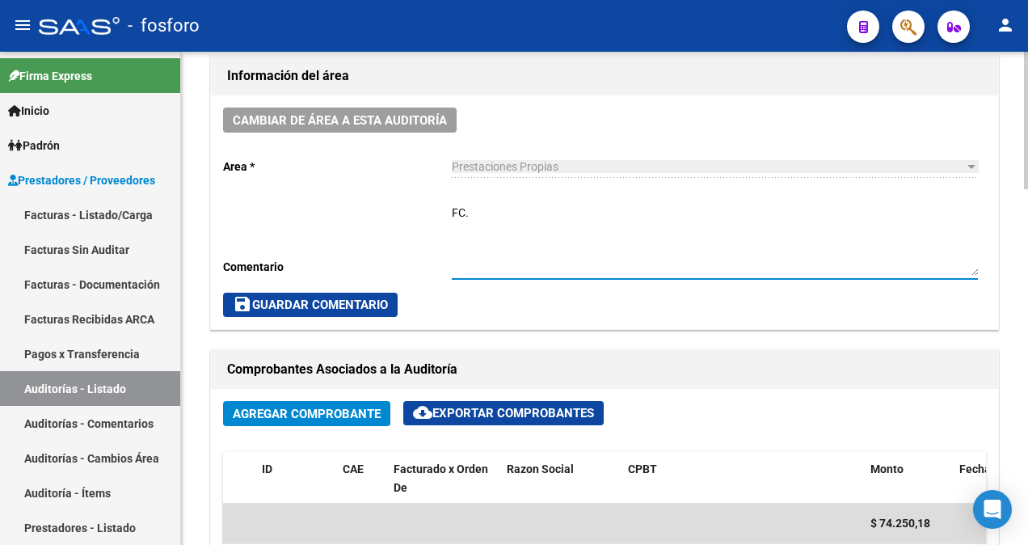
scroll to position [485, 0]
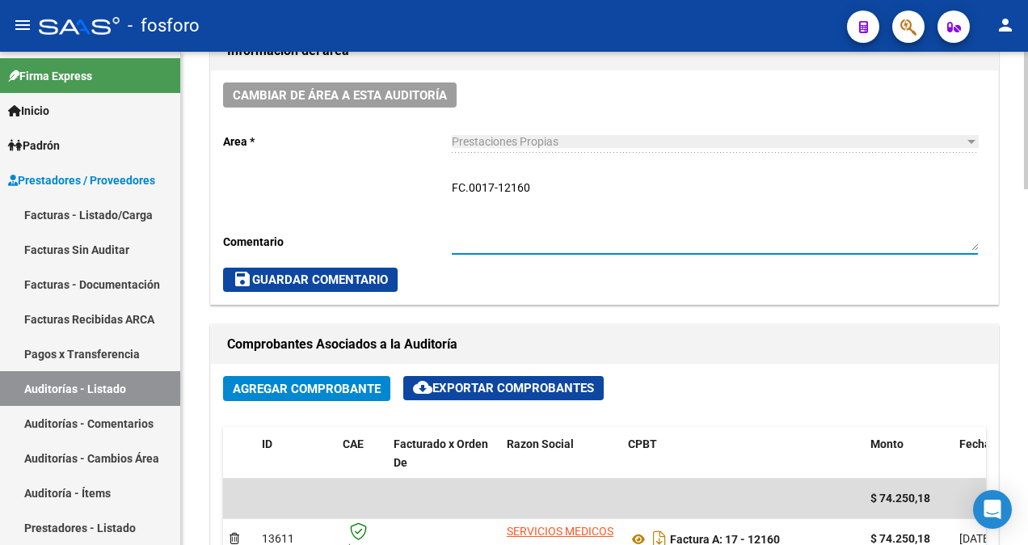
type textarea "FC.0017-12160"
click at [367, 278] on span "save Guardar Comentario" at bounding box center [310, 279] width 155 height 15
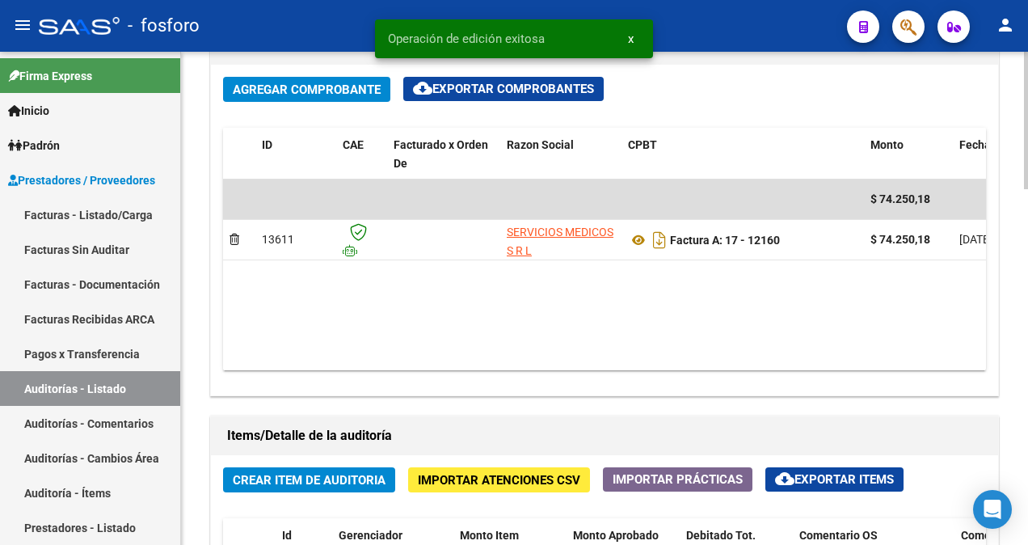
scroll to position [808, 0]
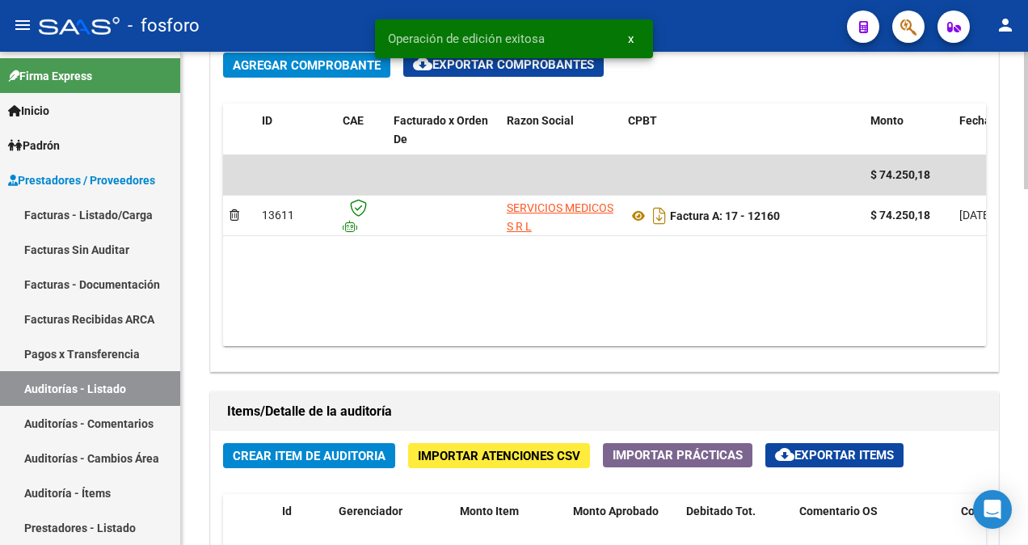
click at [292, 448] on span "Crear Item de Auditoria" at bounding box center [309, 455] width 153 height 15
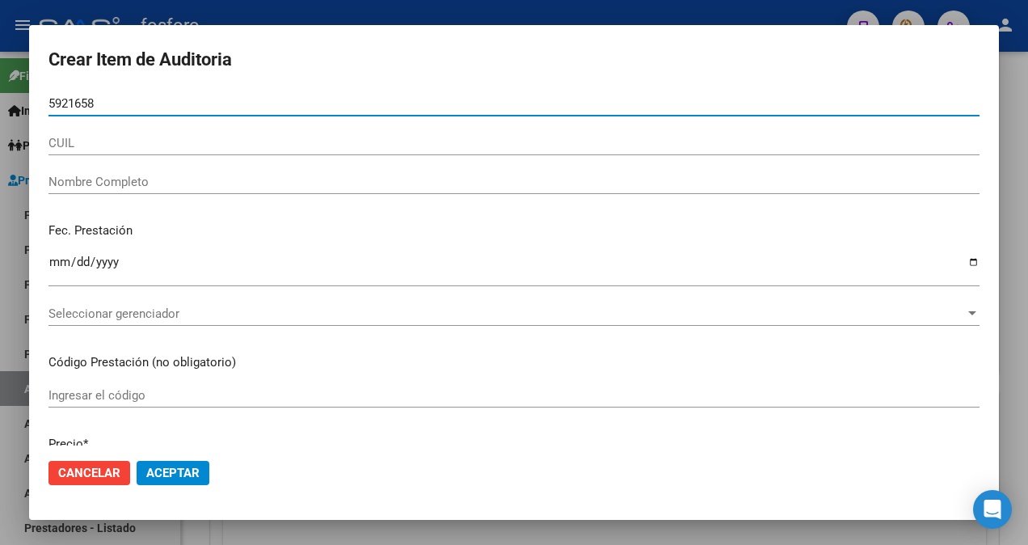
type input "59216581"
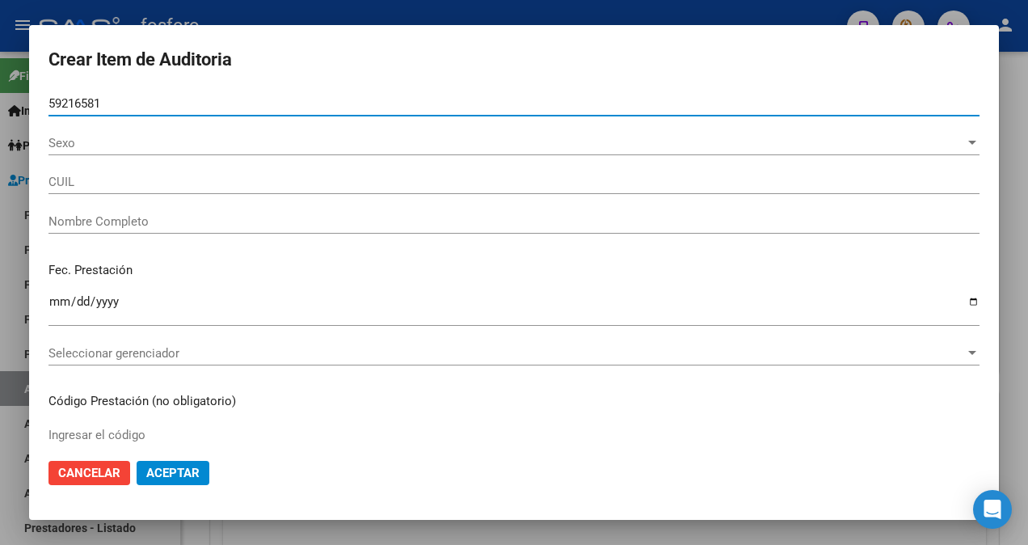
type input "27592165819"
type input "BUSTAMANTE RIOS MATEO MISAEL -"
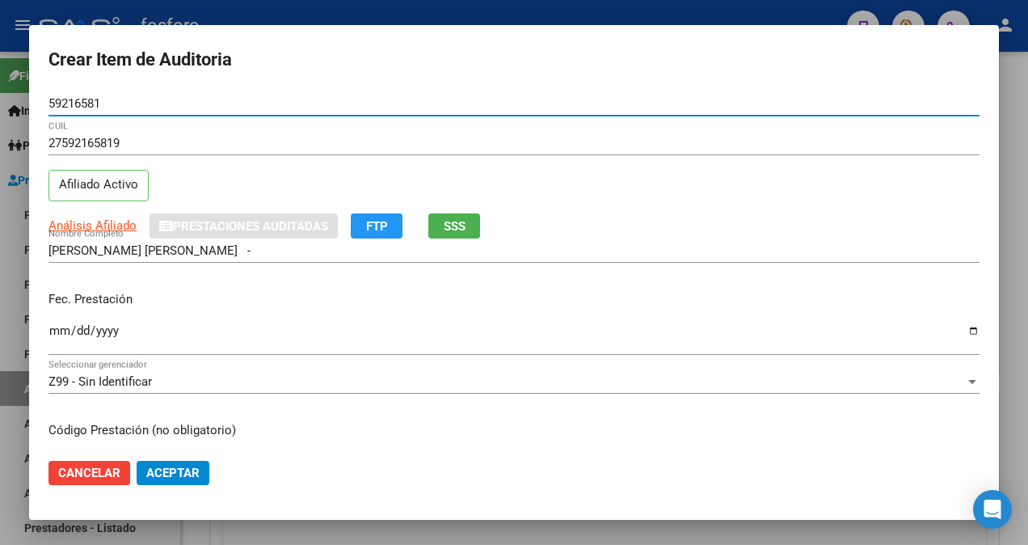
type input "59216581"
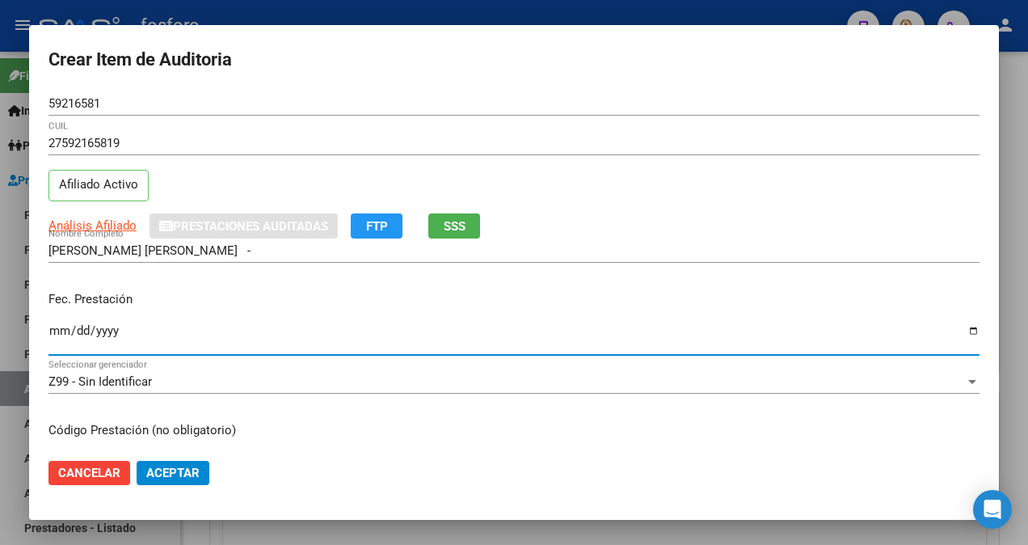
click at [60, 330] on input "Ingresar la fecha" at bounding box center [513, 337] width 931 height 26
type input "2025-07-18"
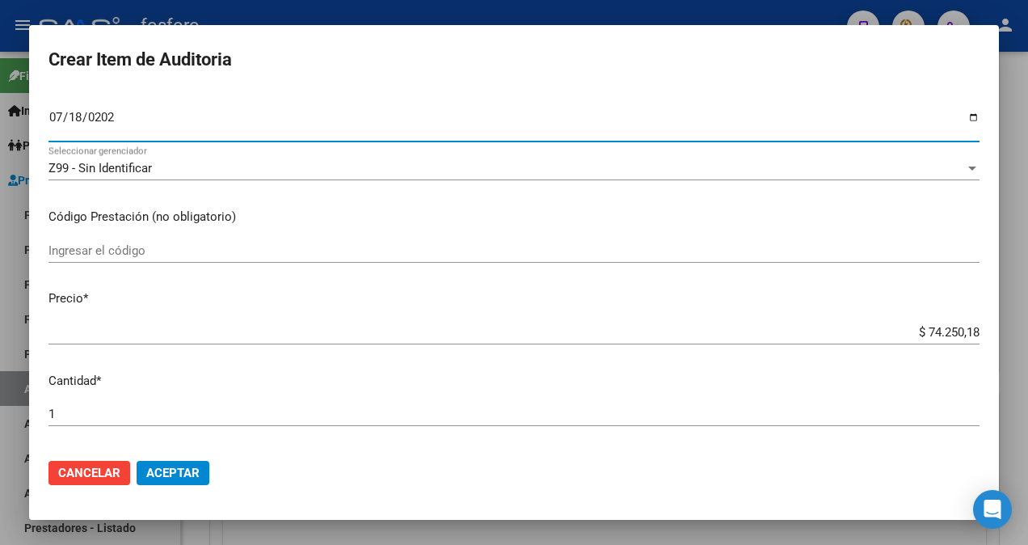
scroll to position [242, 0]
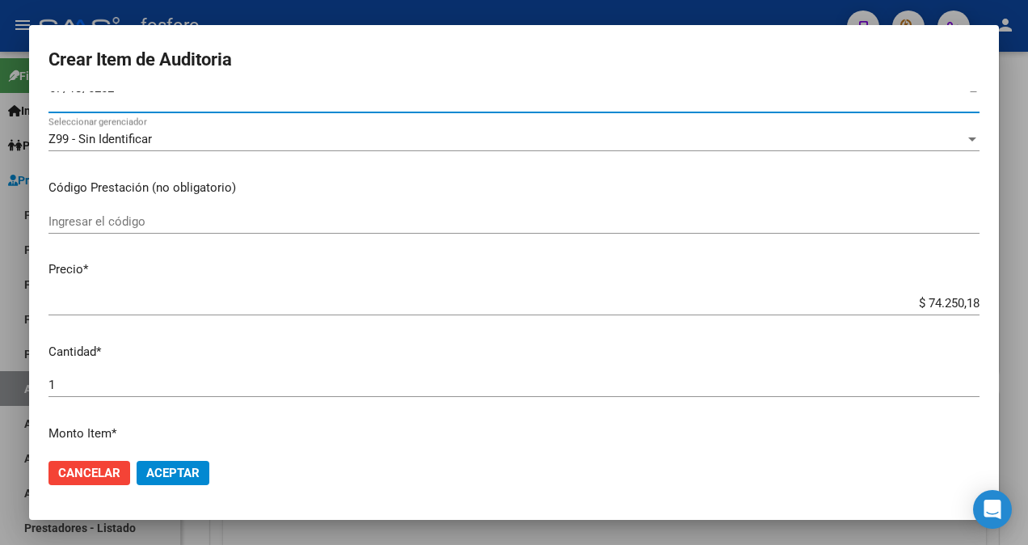
click at [325, 225] on input "Ingresar el código" at bounding box center [513, 221] width 931 height 15
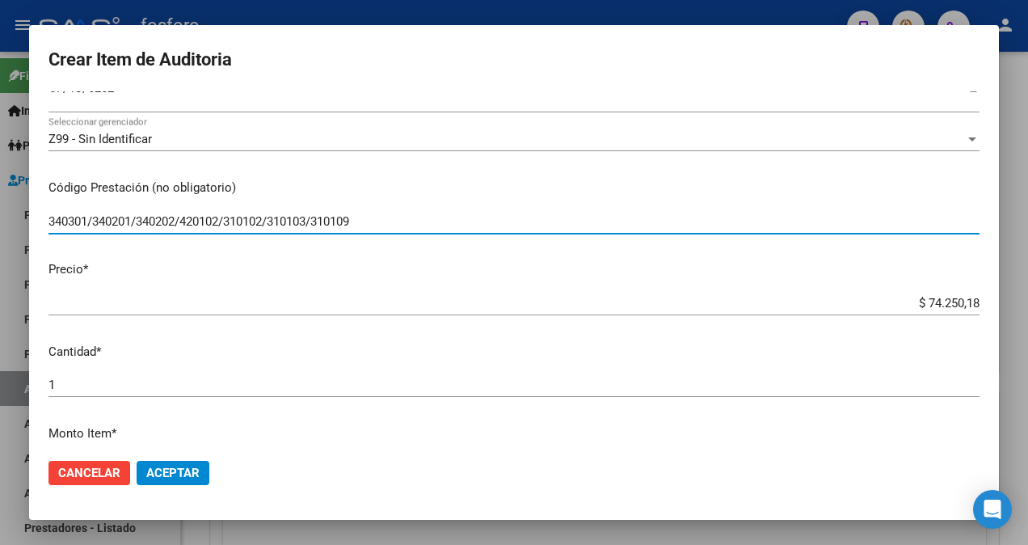
scroll to position [485, 0]
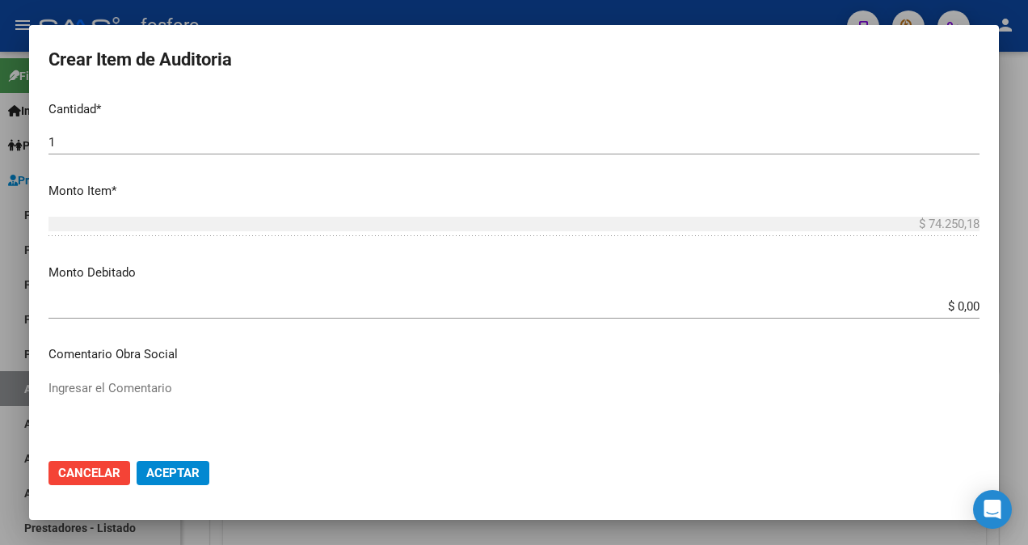
type input "340301/340201/340202/420102/310102/310103/310109"
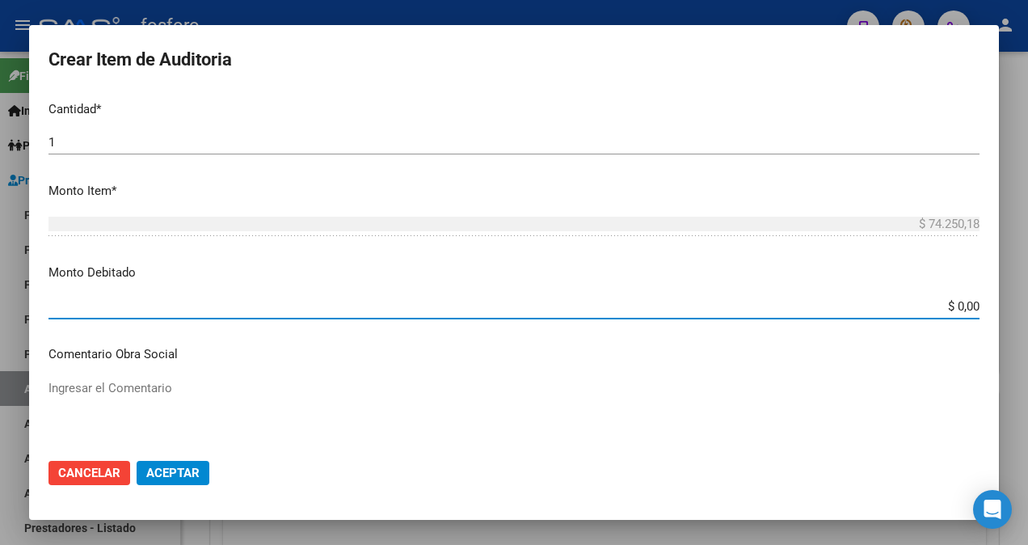
click at [950, 310] on input "$ 0,00" at bounding box center [513, 306] width 931 height 15
type input "$ 11.500,00"
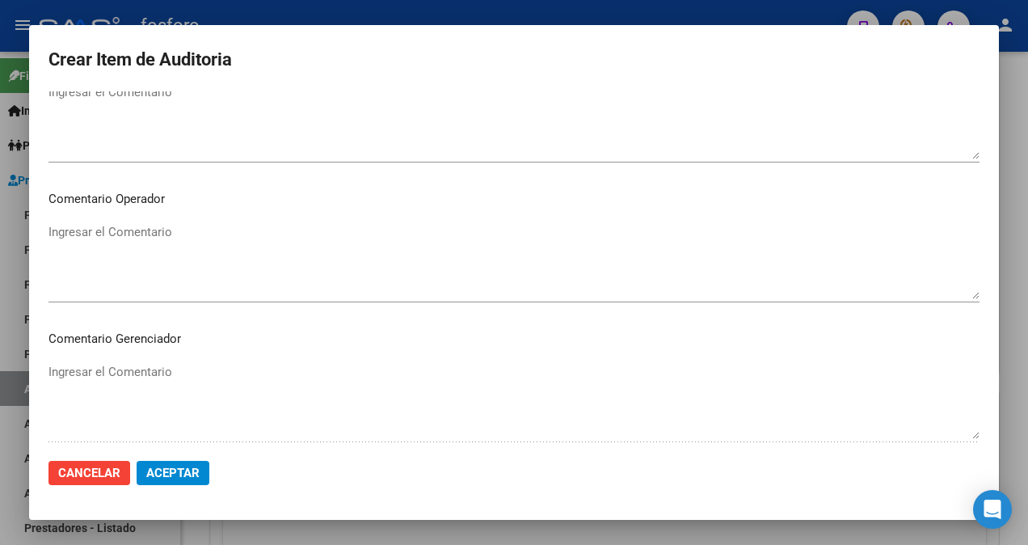
scroll to position [808, 0]
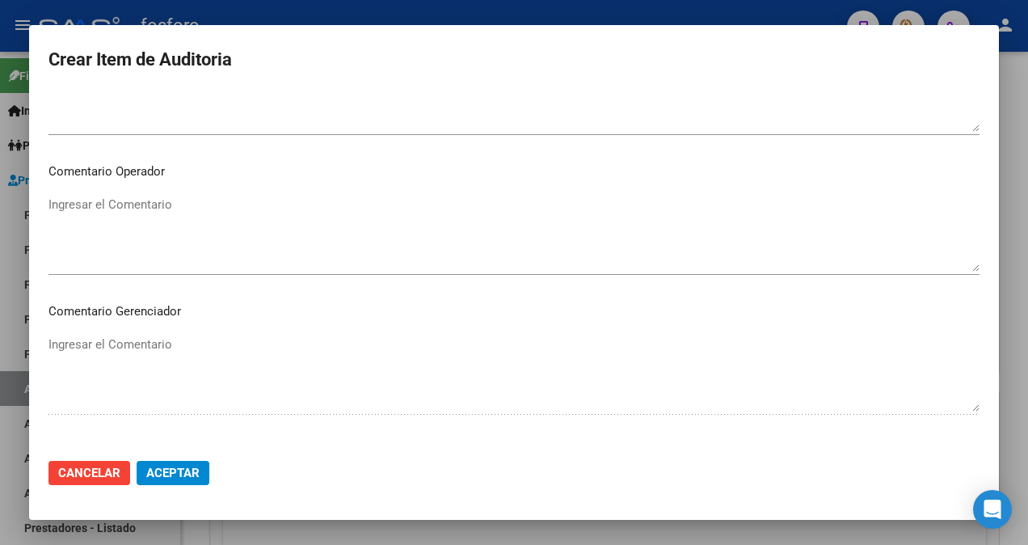
click at [103, 210] on textarea "Ingresar el Comentario" at bounding box center [513, 234] width 931 height 76
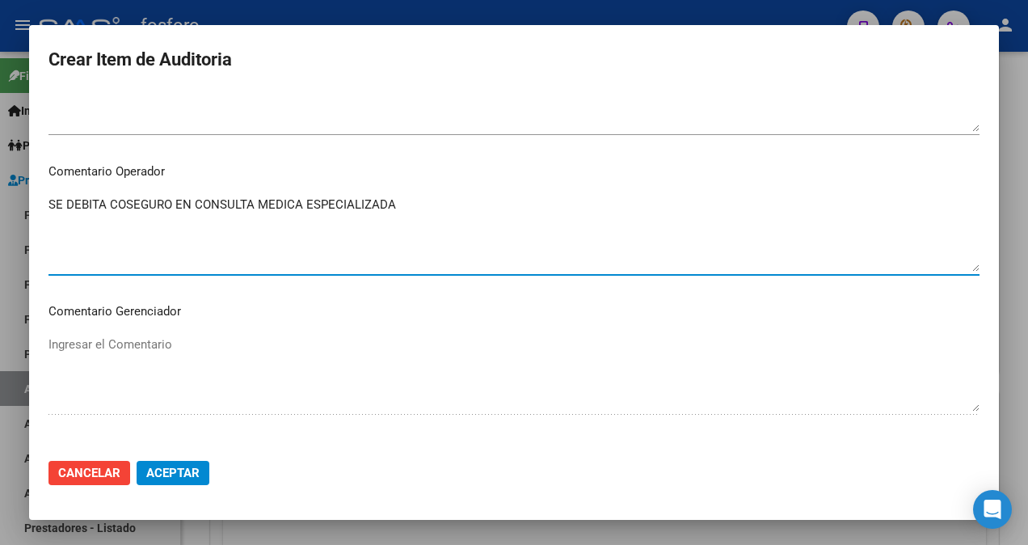
click at [171, 205] on textarea "SE DEBITA COSEGURO EN CONSULTA MEDICA ESPECIALIZADA" at bounding box center [513, 234] width 931 height 76
click at [667, 205] on textarea "SE DEBITA COSEGURO A CARGO DEL ASOCIADO EN PLAN PLATINO EN CONSULTA MEDICA ESPE…" at bounding box center [513, 234] width 931 height 76
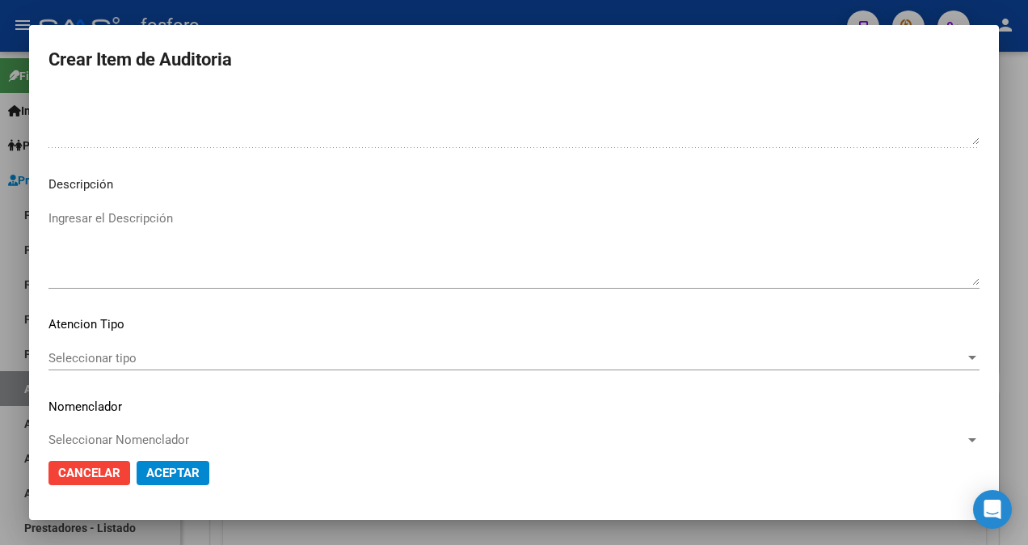
scroll to position [1095, 0]
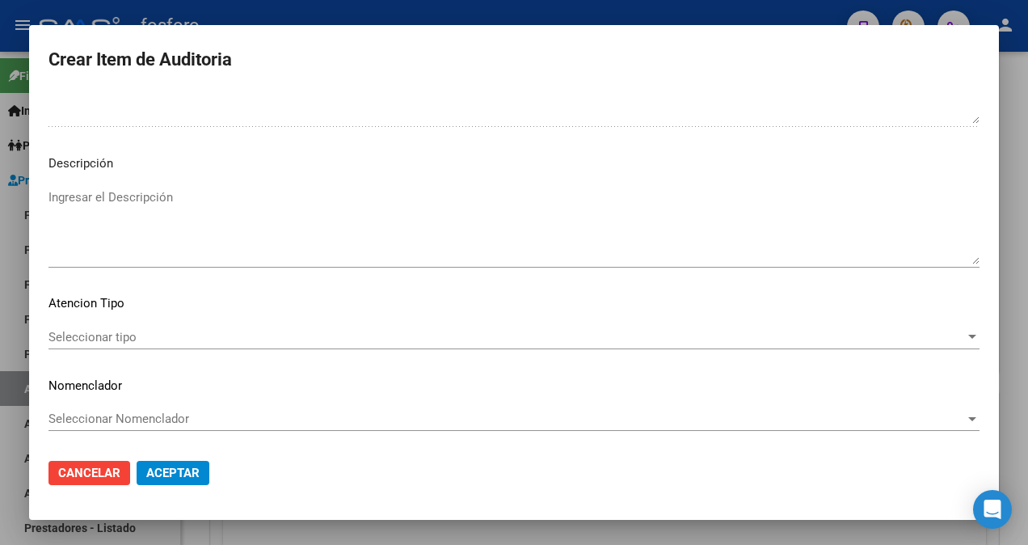
type textarea "SE DEBITA COSEGURO A CARGO DEL ASOCIADO EN PLAN PLATINO EN CONSULTA MEDICA ESPE…"
click at [124, 348] on div "Seleccionar tipo Seleccionar tipo" at bounding box center [513, 345] width 931 height 40
click at [124, 341] on span "Seleccionar tipo" at bounding box center [506, 337] width 916 height 15
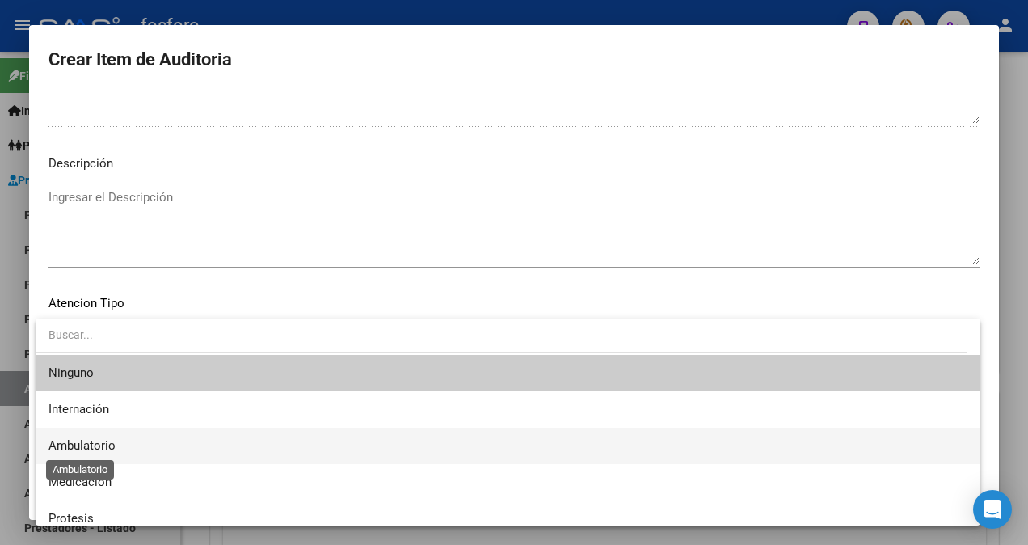
click at [76, 439] on span "Ambulatorio" at bounding box center [81, 445] width 67 height 15
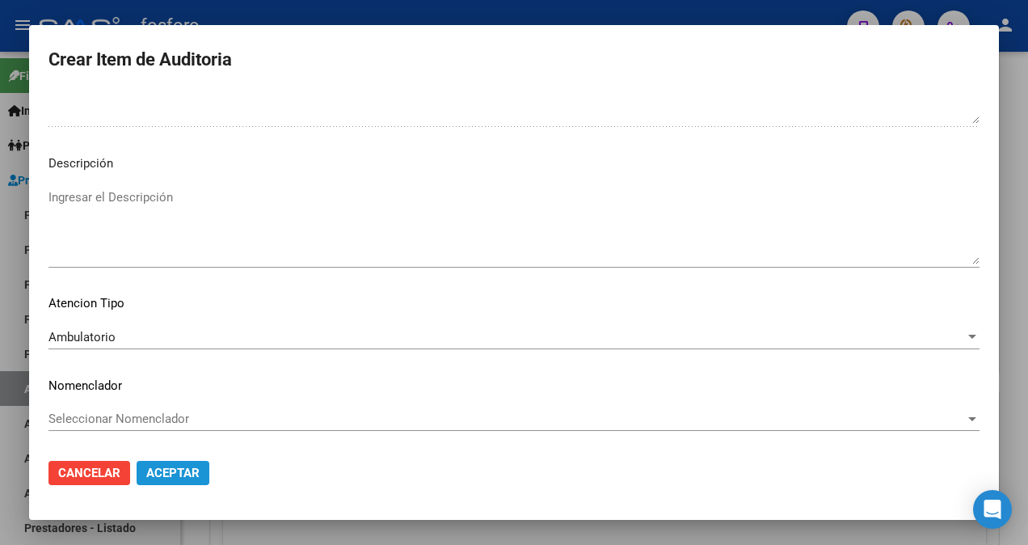
click at [171, 468] on span "Aceptar" at bounding box center [172, 472] width 53 height 15
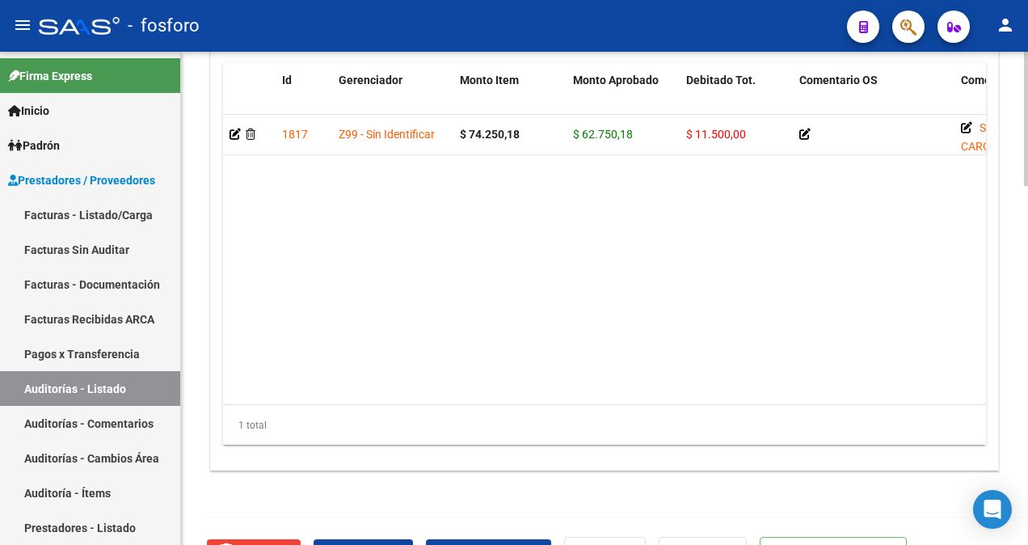
scroll to position [1315, 0]
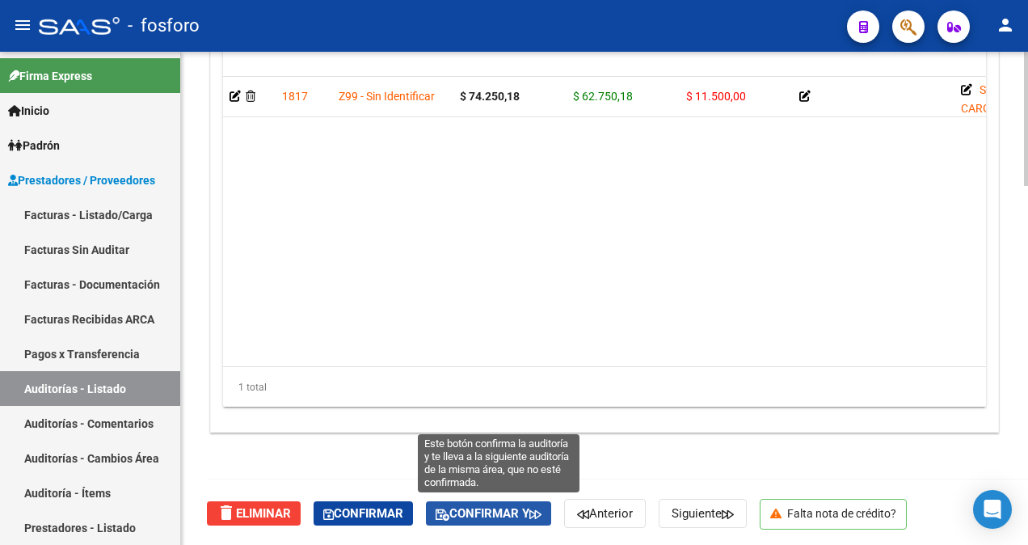
click at [492, 506] on span "Confirmar y" at bounding box center [488, 513] width 106 height 15
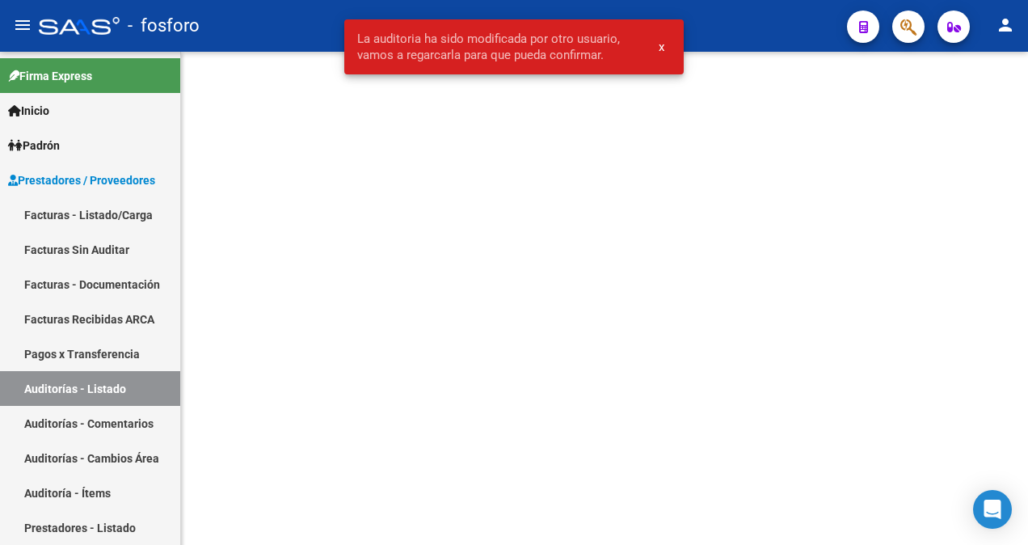
scroll to position [0, 0]
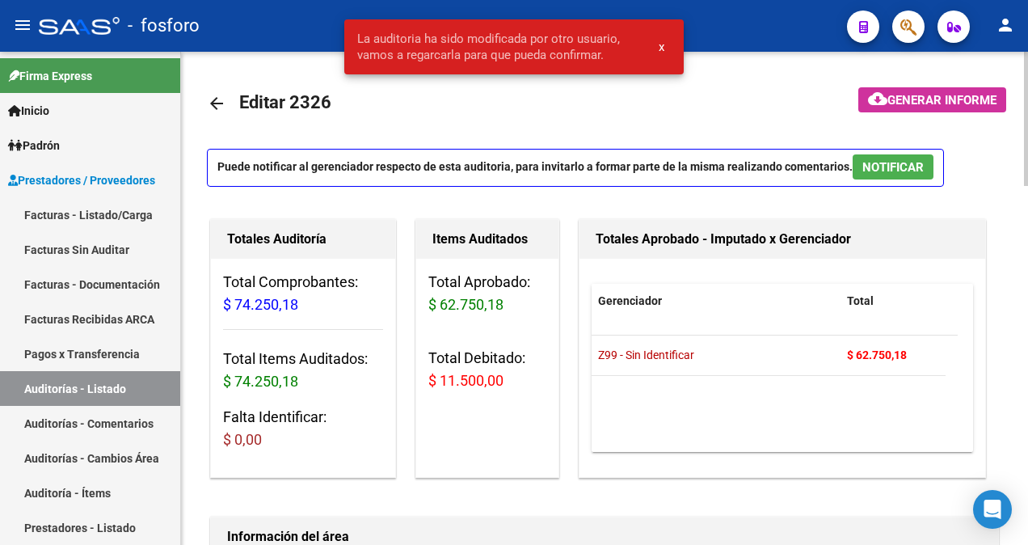
click at [902, 99] on span "Generar informe" at bounding box center [941, 100] width 109 height 15
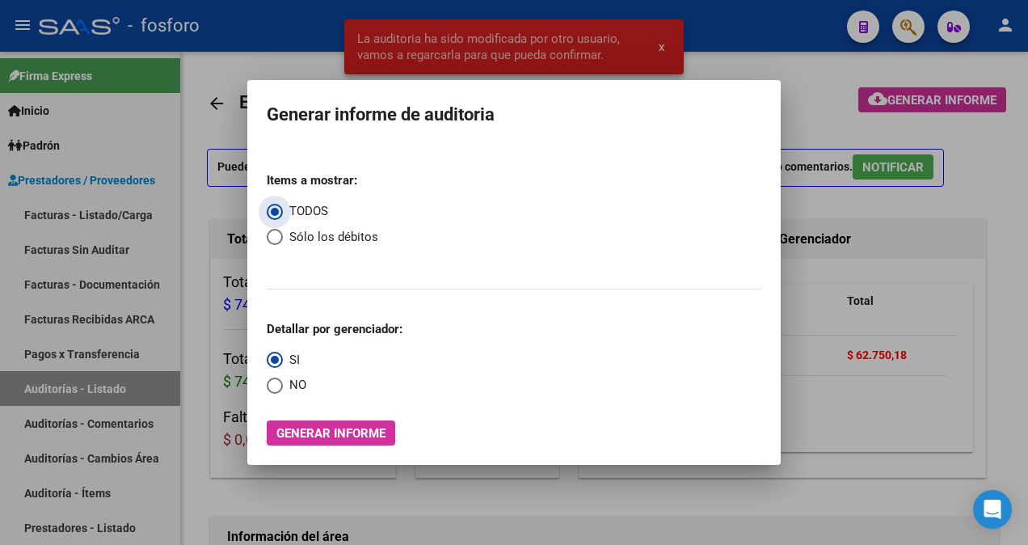
click at [304, 435] on span "Generar informe" at bounding box center [330, 433] width 109 height 15
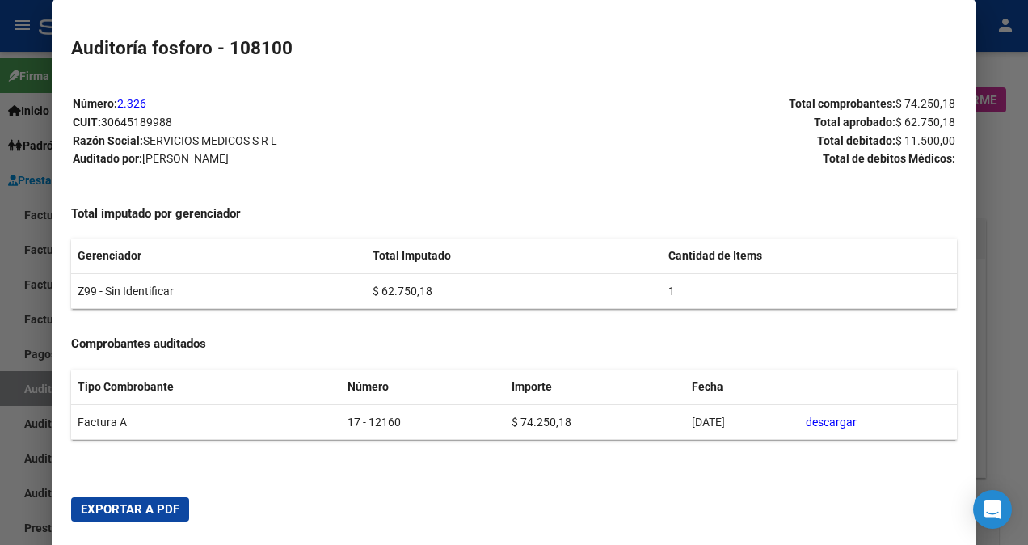
click at [111, 505] on span "Exportar a PDF" at bounding box center [130, 509] width 99 height 15
click at [15, 175] on div at bounding box center [514, 272] width 1028 height 545
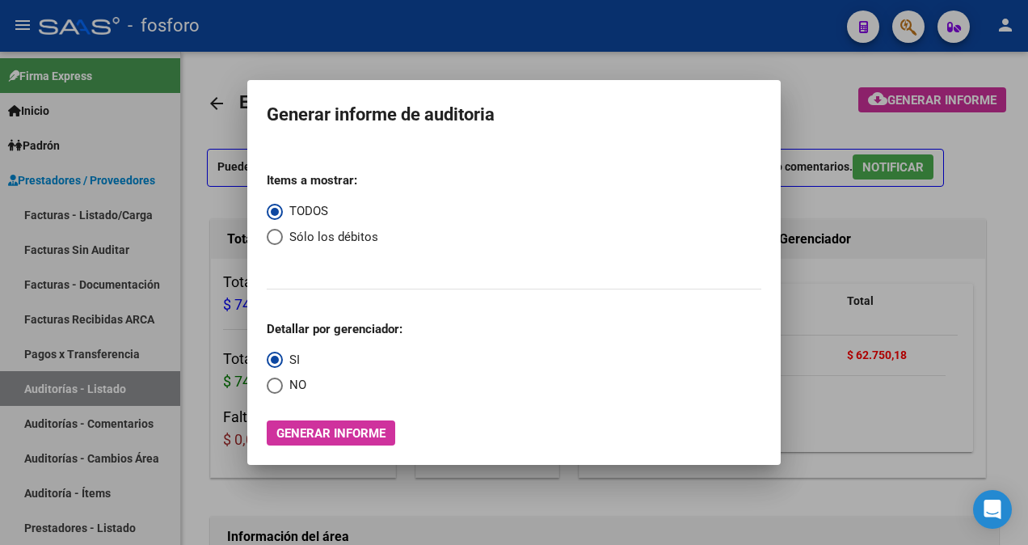
click at [72, 220] on div at bounding box center [514, 272] width 1028 height 545
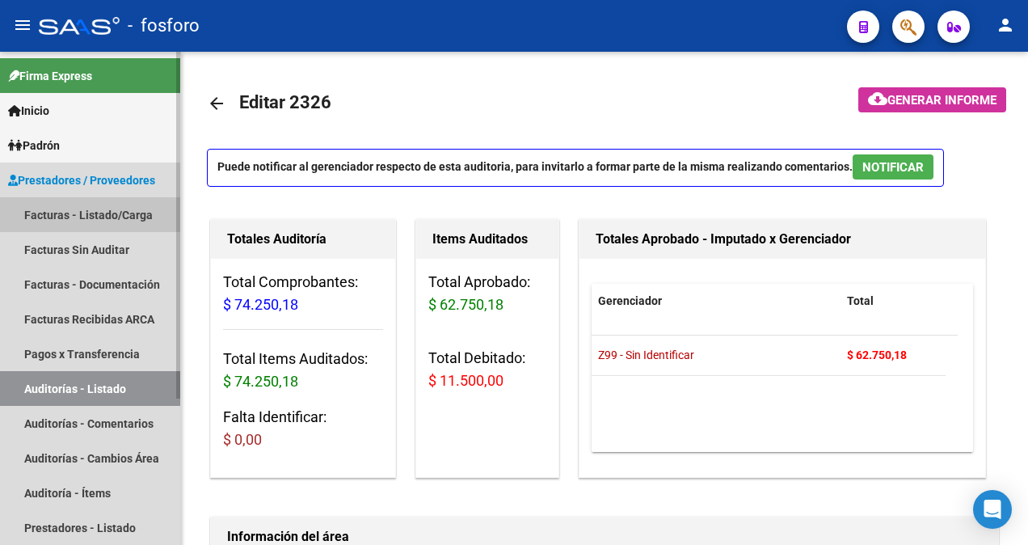
click at [74, 219] on link "Facturas - Listado/Carga" at bounding box center [90, 214] width 180 height 35
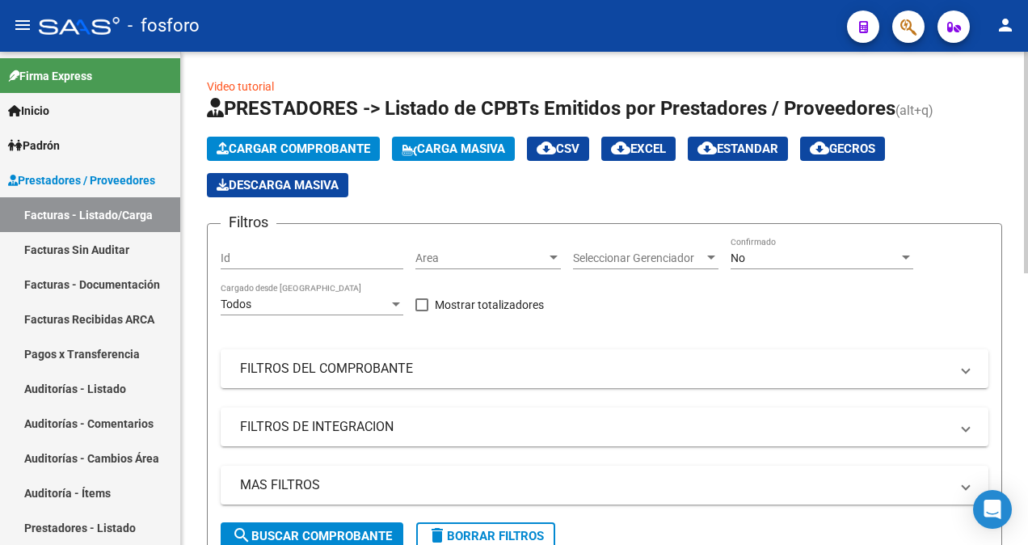
click at [558, 257] on div at bounding box center [553, 257] width 15 height 13
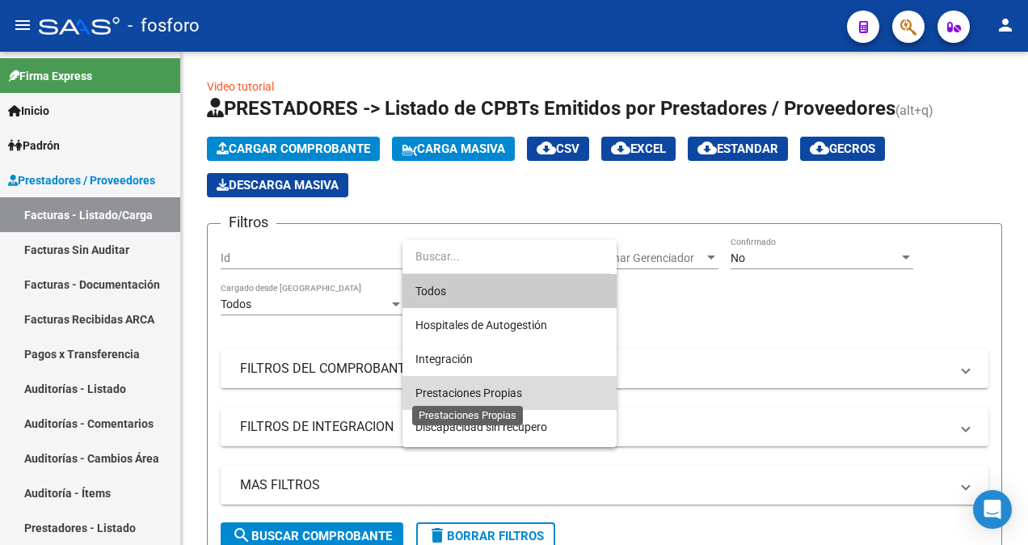
click at [514, 392] on span "Prestaciones Propias" at bounding box center [468, 392] width 107 height 13
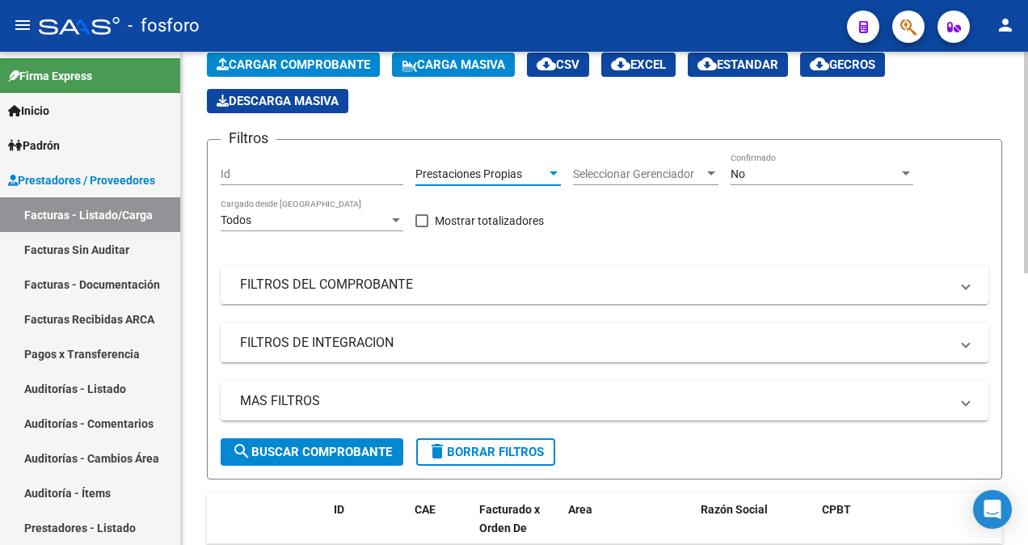
scroll to position [323, 0]
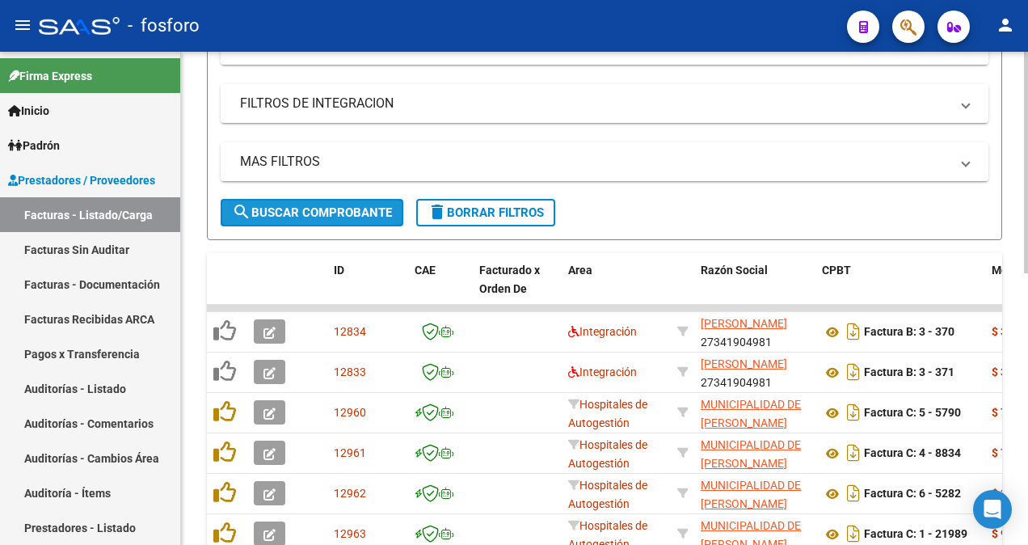
click at [263, 213] on span "search Buscar Comprobante" at bounding box center [312, 212] width 160 height 15
